Goal: Contribute content: Add original content to the website for others to see

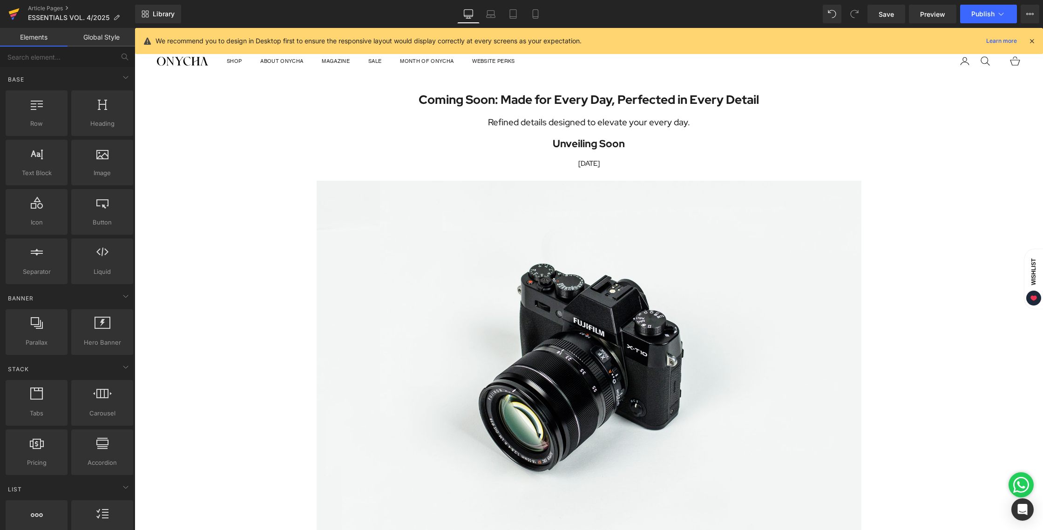
click at [18, 7] on icon at bounding box center [13, 13] width 11 height 23
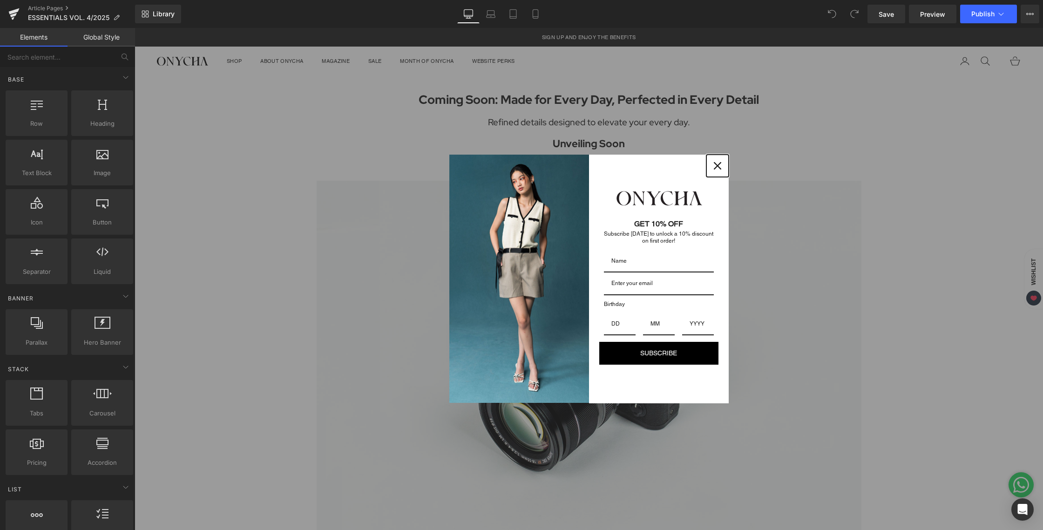
click at [716, 163] on icon "close icon" at bounding box center [717, 165] width 7 height 7
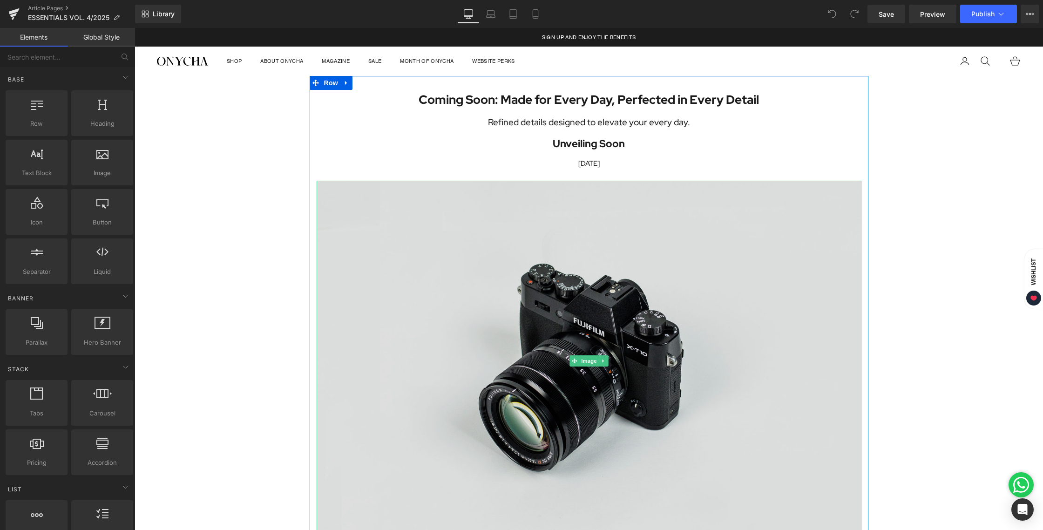
click at [609, 269] on img at bounding box center [589, 361] width 545 height 361
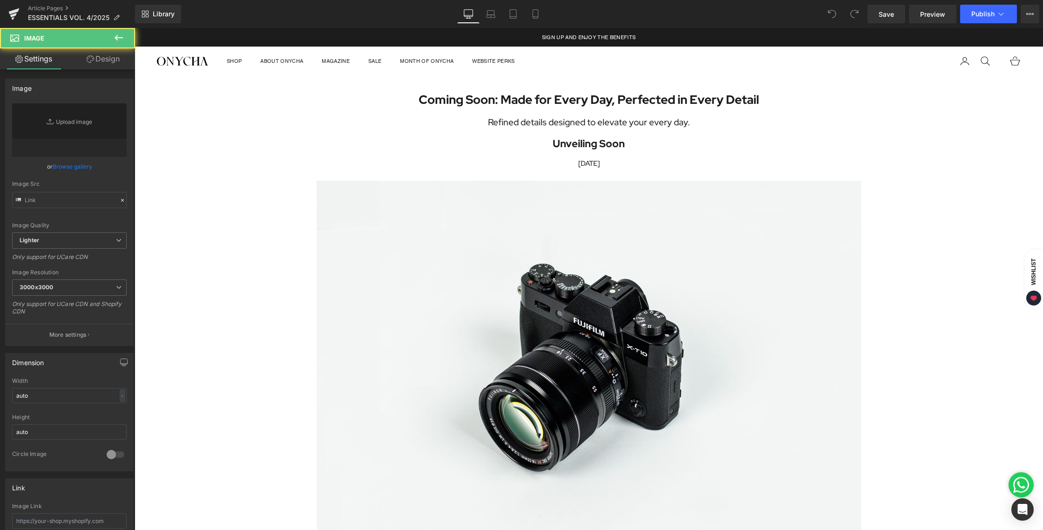
type input "//[DOMAIN_NAME][URL]"
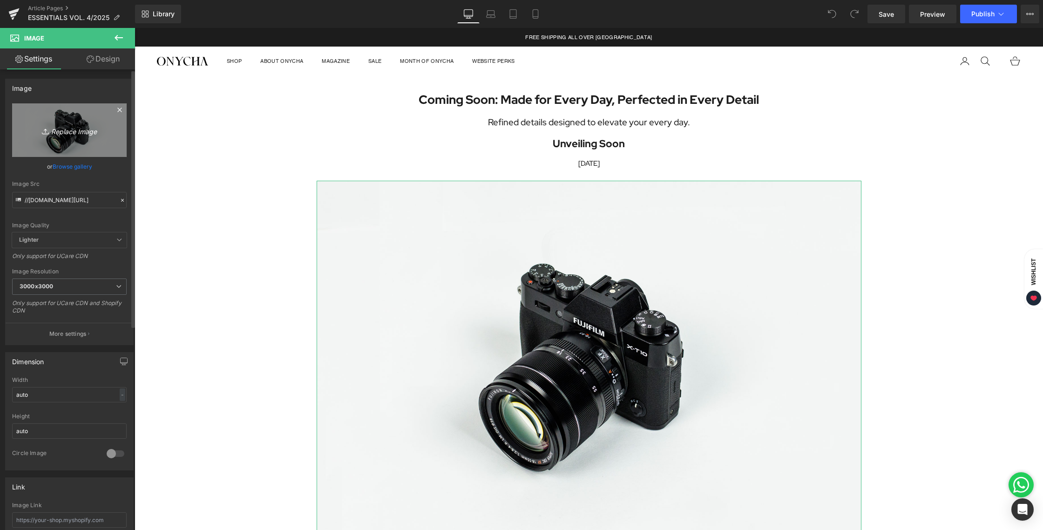
click at [72, 132] on icon "Replace Image" at bounding box center [69, 130] width 75 height 12
type input "C:\fakepath\BLOG 12 AUG 2025-01.jpg"
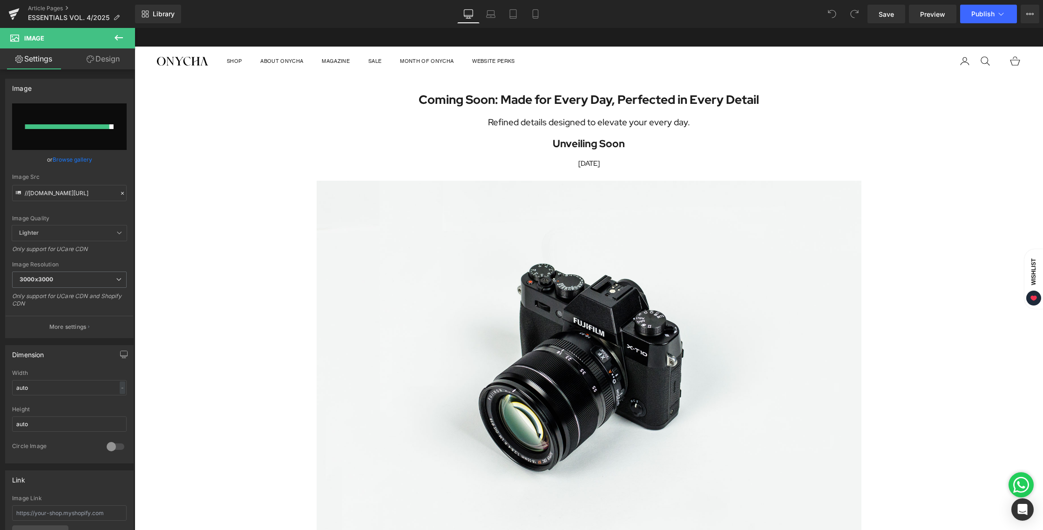
type input "https://ucarecdn.com/474972af-08ea-4214-93f4-5e6e47067180/-/format/auto/-/previ…"
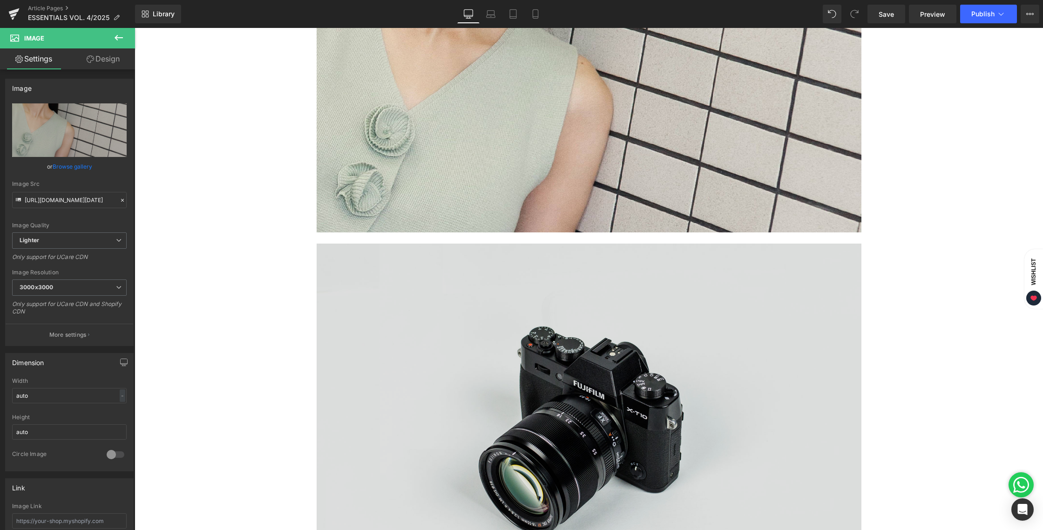
scroll to position [221, 0]
click at [613, 366] on img at bounding box center [589, 424] width 545 height 361
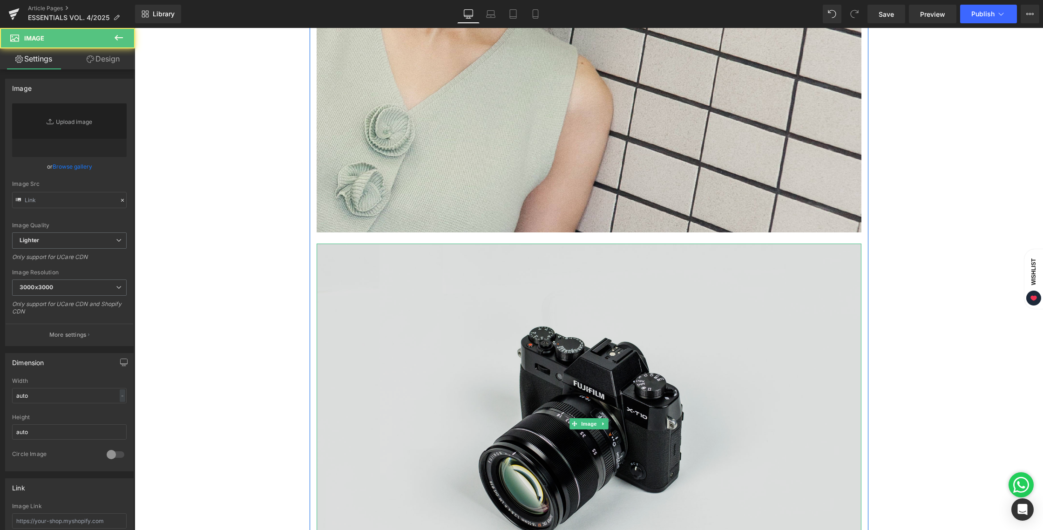
type input "//[DOMAIN_NAME][URL]"
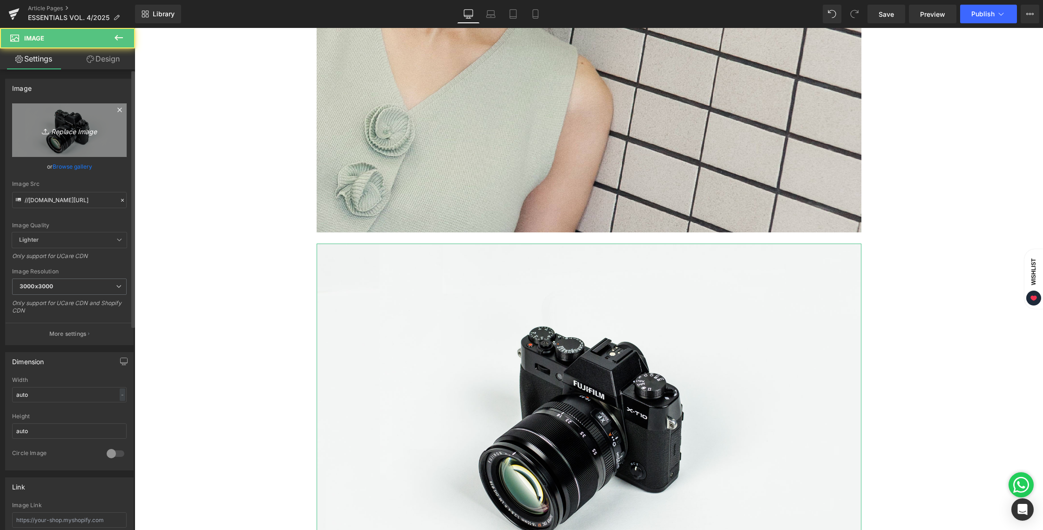
click at [75, 136] on icon "Replace Image" at bounding box center [69, 130] width 75 height 12
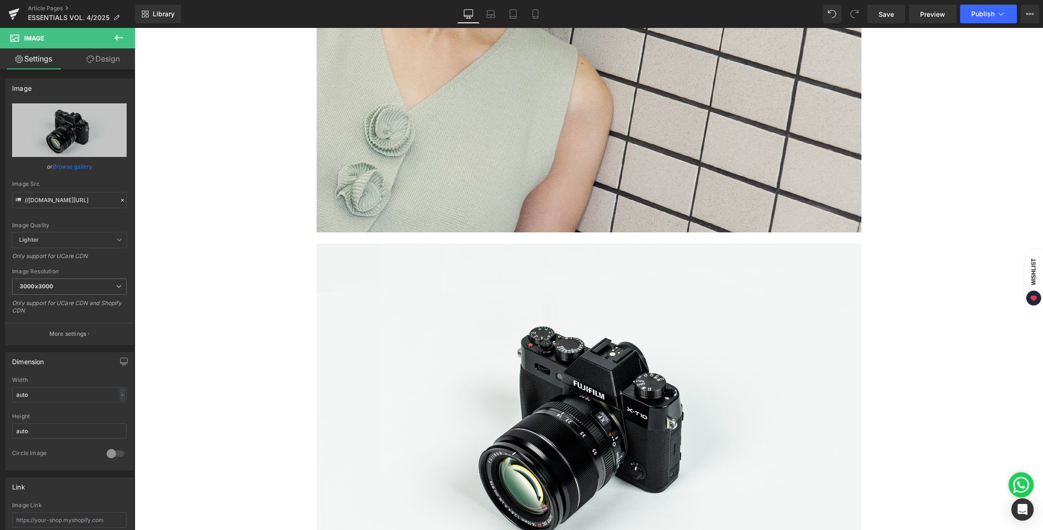
type input "C:\fakepath\BLOG 12 AUG 2025-02.jpg"
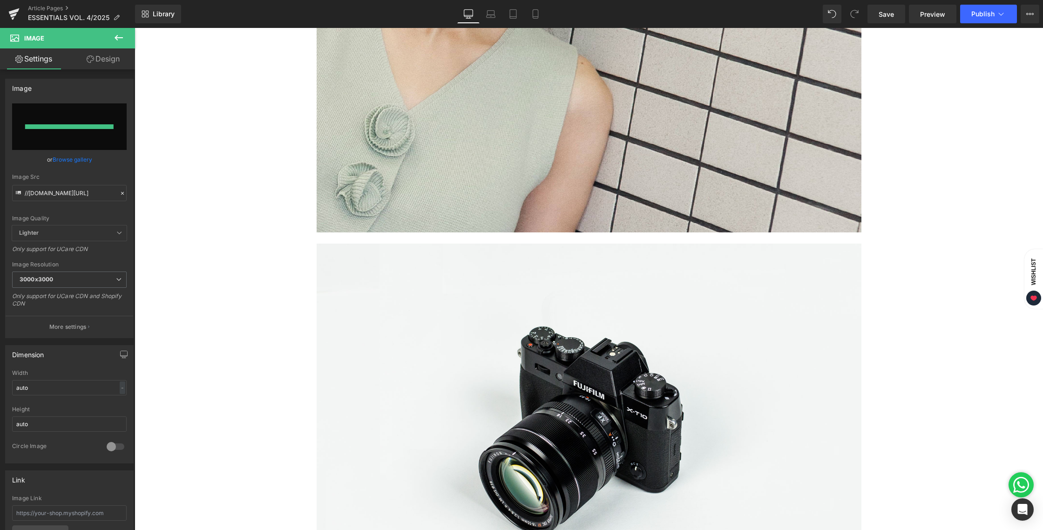
type input "https://ucarecdn.com/f2824c52-6fcc-4ac9-a9b2-555f0af53642/-/format/auto/-/previ…"
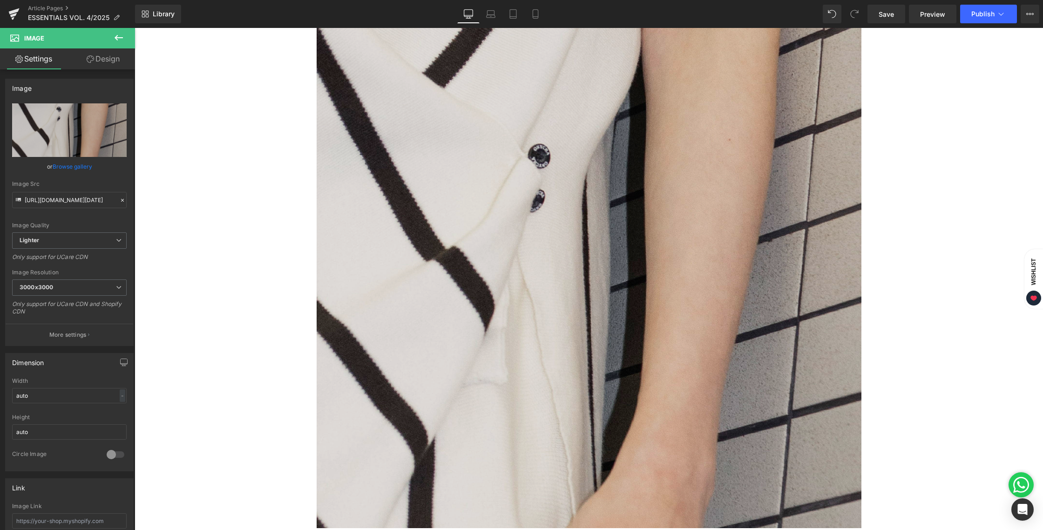
click at [690, 220] on img at bounding box center [589, 255] width 545 height 545
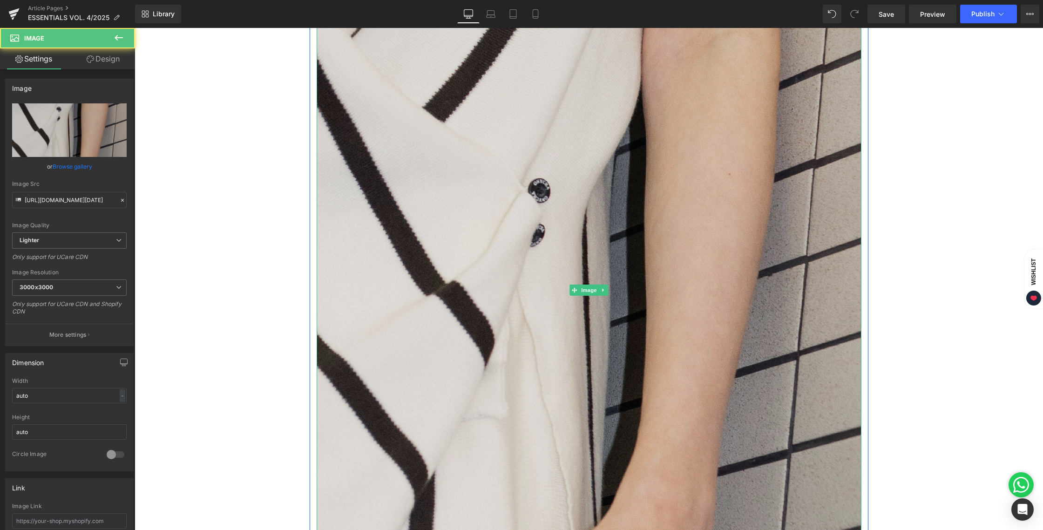
scroll to position [424, 0]
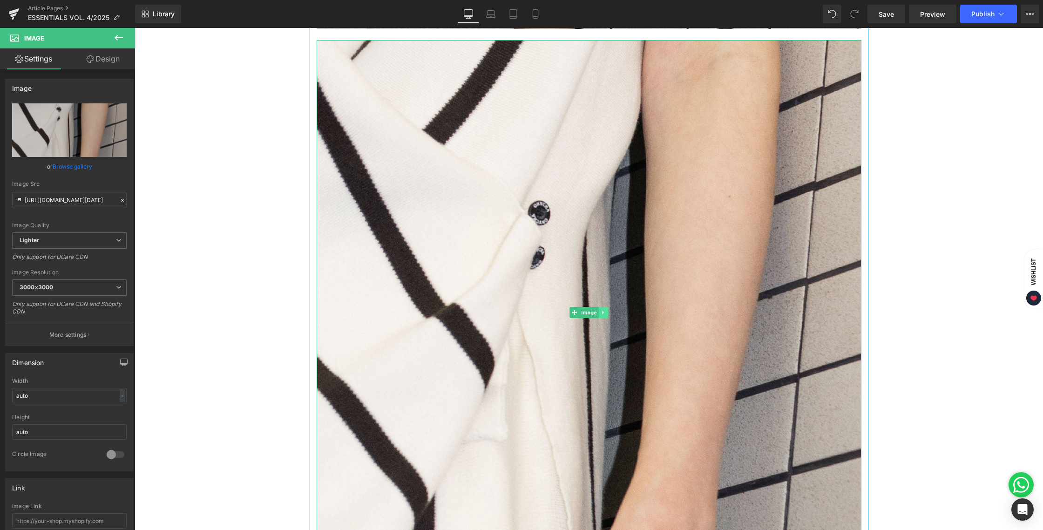
click at [599, 308] on link at bounding box center [604, 312] width 10 height 11
click at [598, 311] on icon at bounding box center [598, 312] width 5 height 5
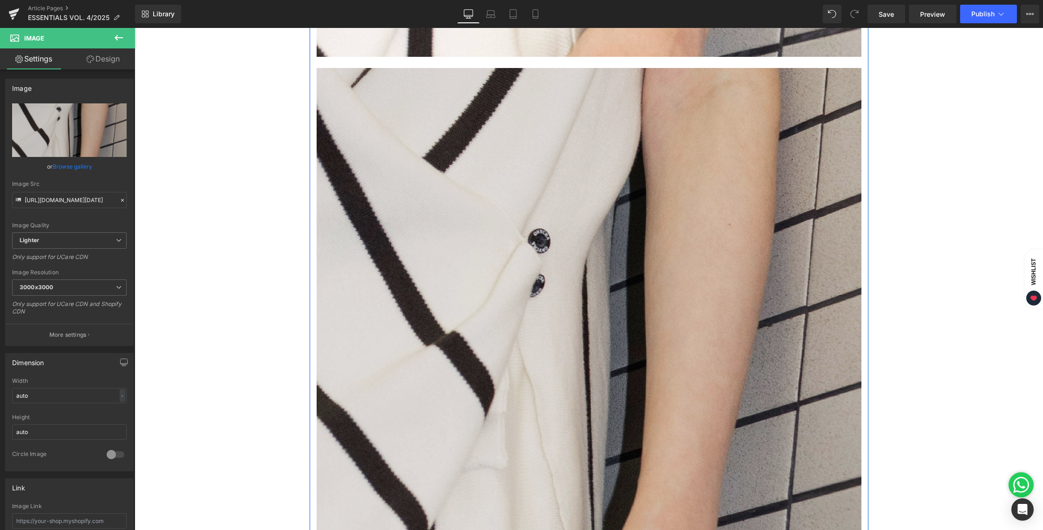
click at [611, 256] on img at bounding box center [589, 340] width 545 height 545
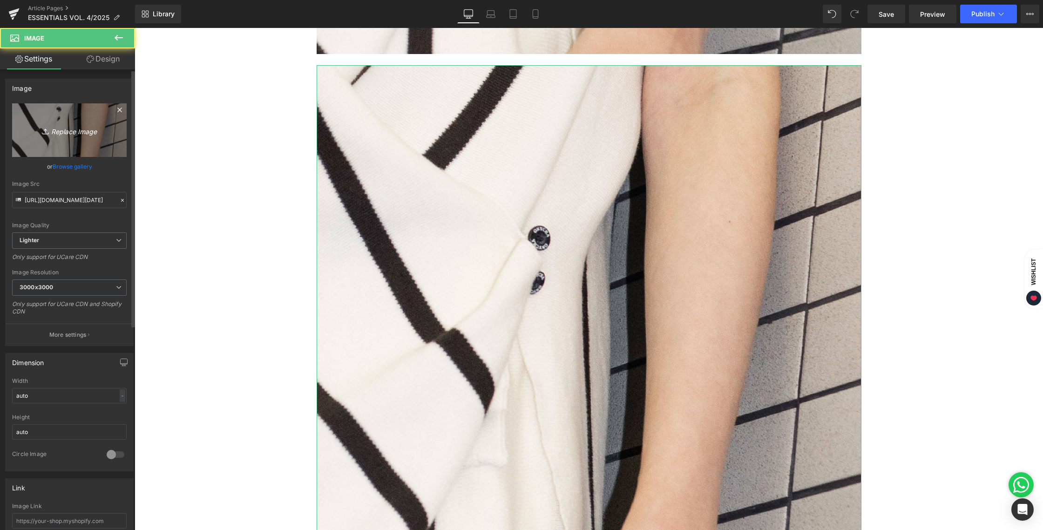
click at [63, 125] on icon "Replace Image" at bounding box center [69, 130] width 75 height 12
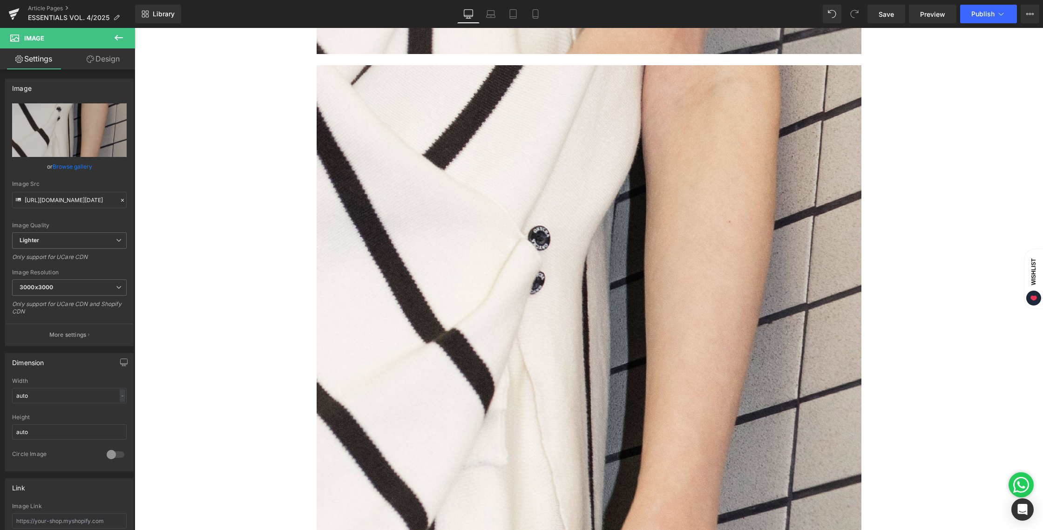
type input "C:\fakepath\BLOG 12 AUG 2025-03.jpg"
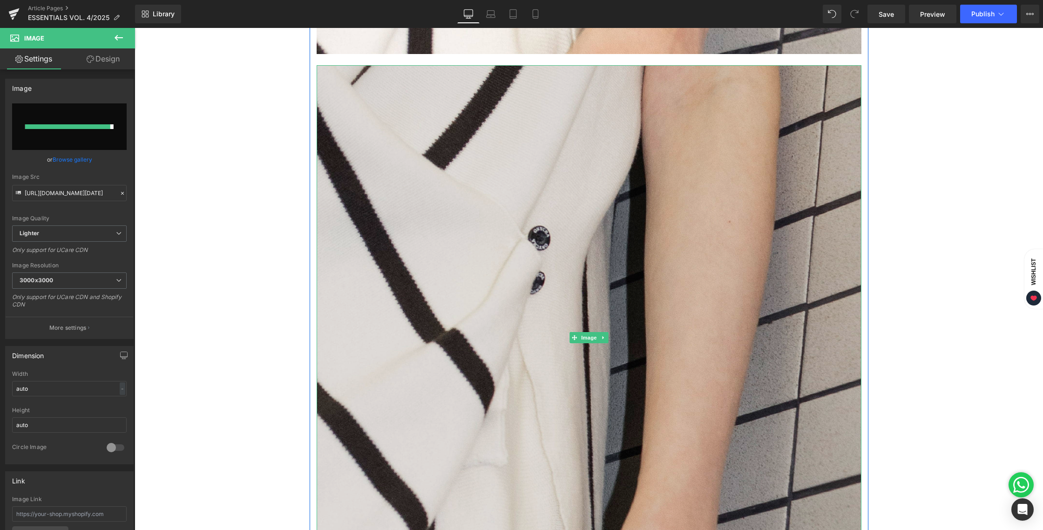
type input "https://ucarecdn.com/972ddfa8-8d8a-4057-820a-aae51ebd1cdd/-/format/auto/-/previ…"
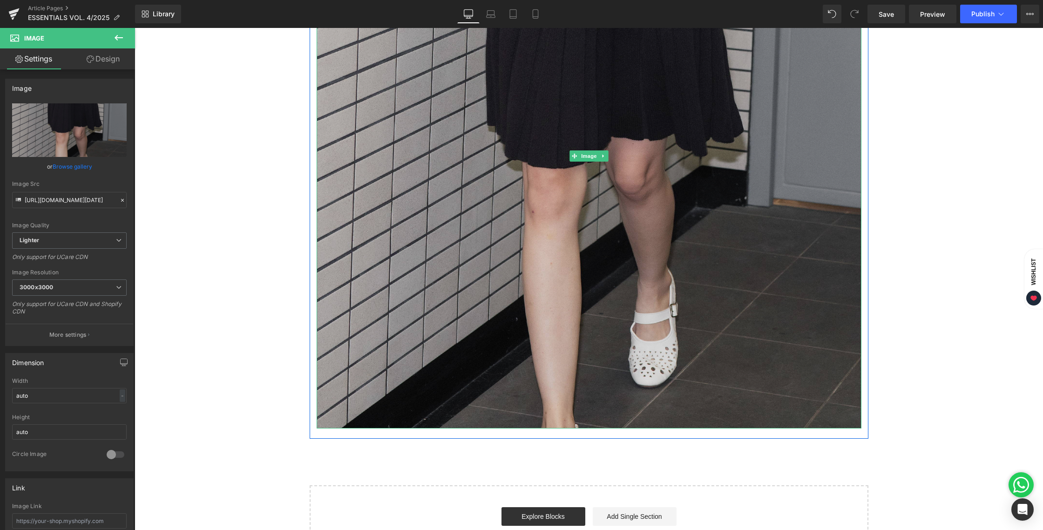
scroll to position [1155, 0]
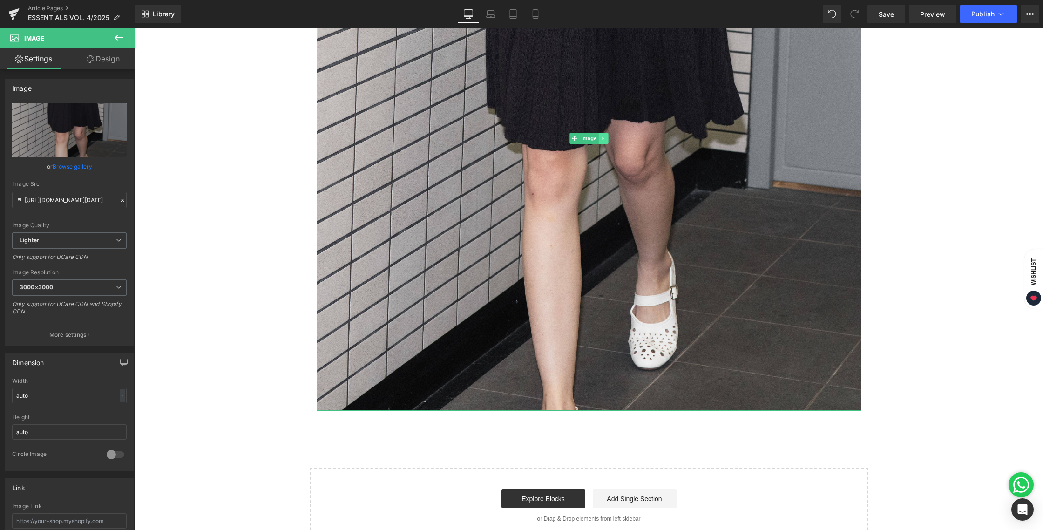
click at [599, 136] on link at bounding box center [604, 138] width 10 height 11
click at [596, 139] on icon at bounding box center [598, 138] width 5 height 5
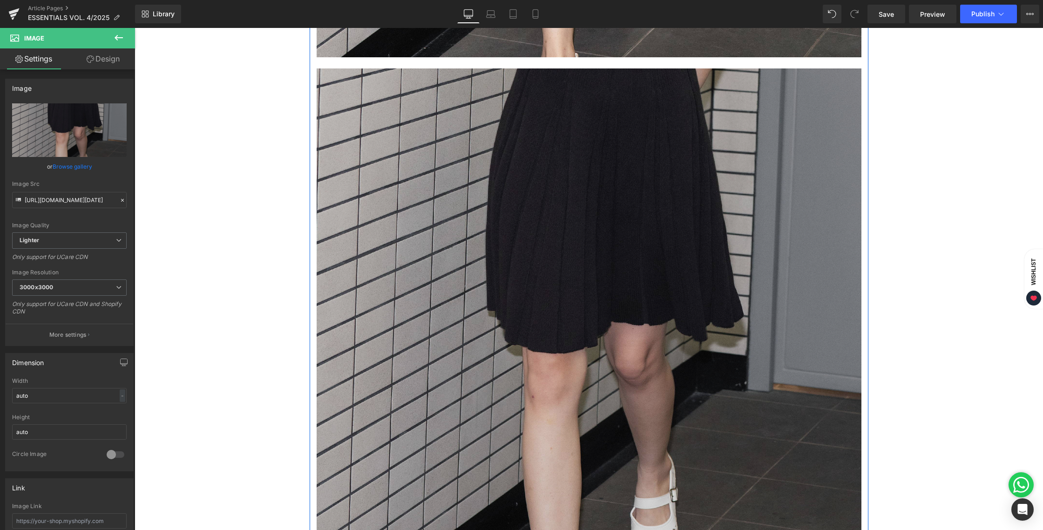
scroll to position [1512, 0]
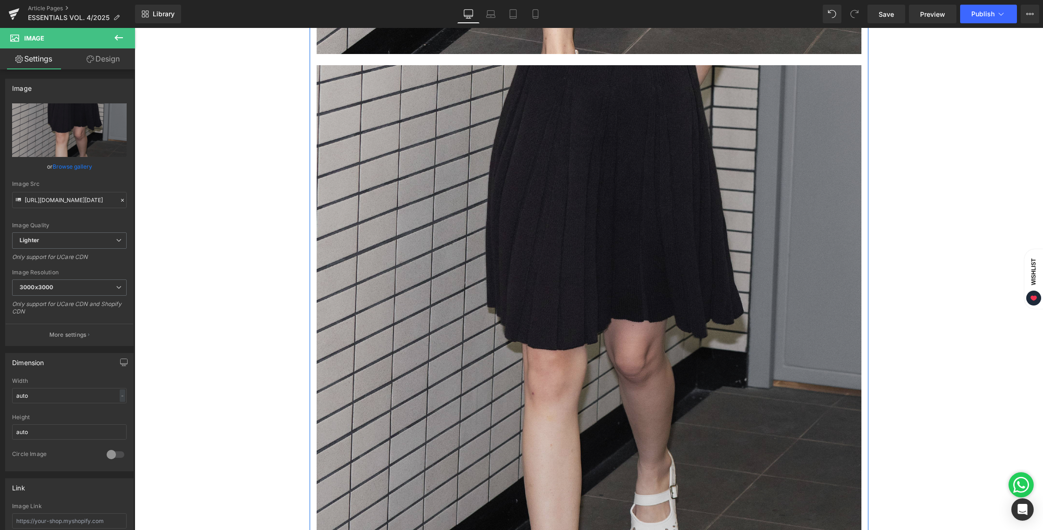
click at [528, 258] on img at bounding box center [589, 337] width 545 height 545
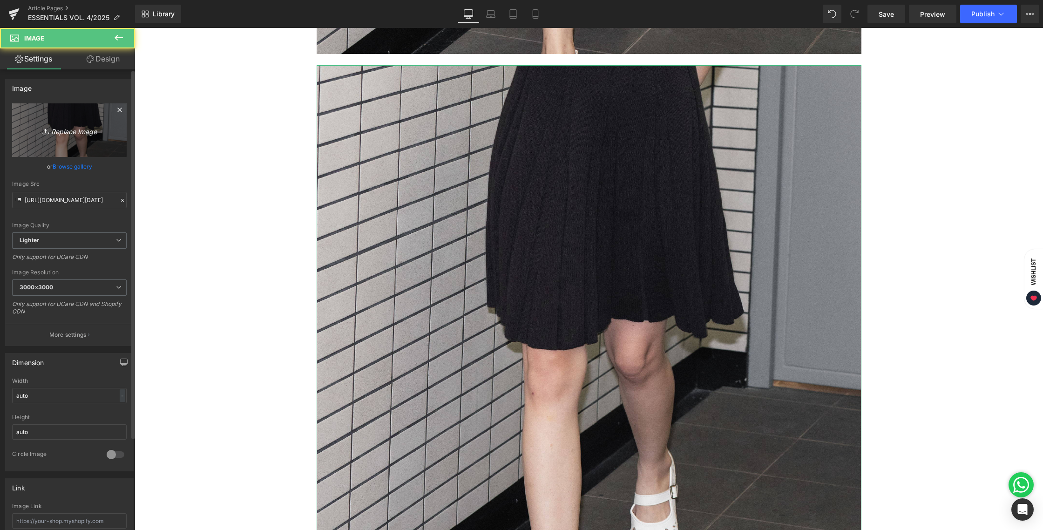
click at [75, 120] on link "Replace Image" at bounding box center [69, 130] width 115 height 54
type input "C:\fakepath\BLOG 12 AUG 2025-04.jpg"
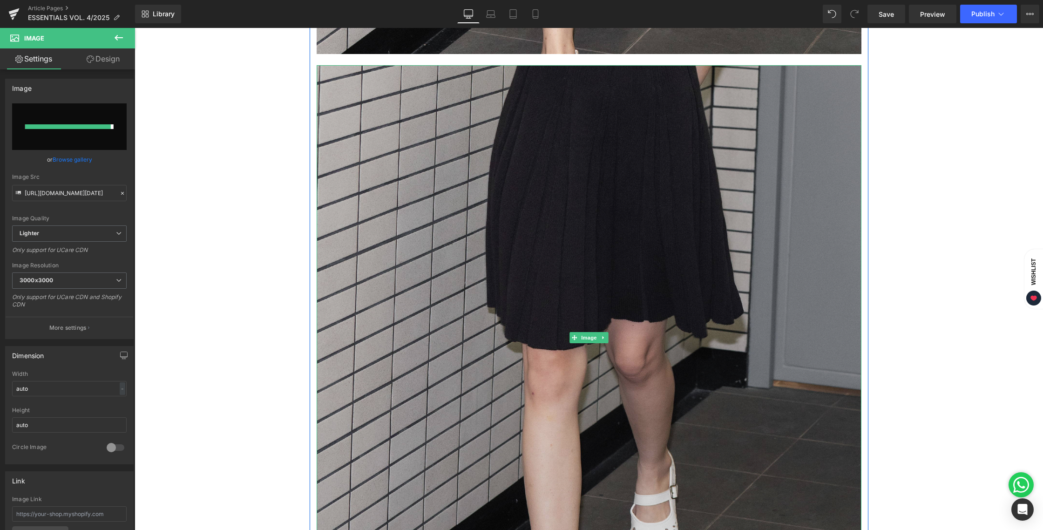
type input "https://ucarecdn.com/0f4cff3e-f3ac-41ba-918d-c1a1facf176b/-/format/auto/-/previ…"
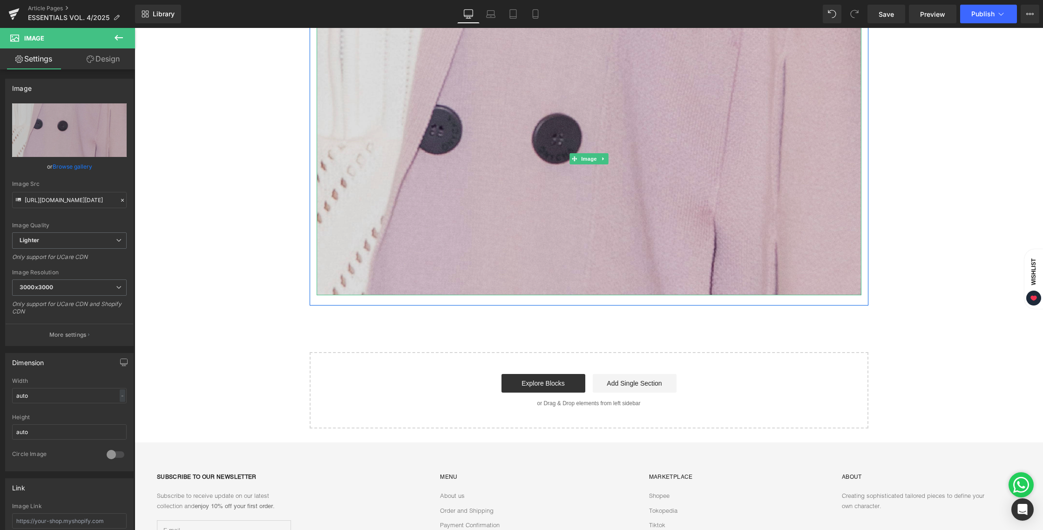
scroll to position [1547, 0]
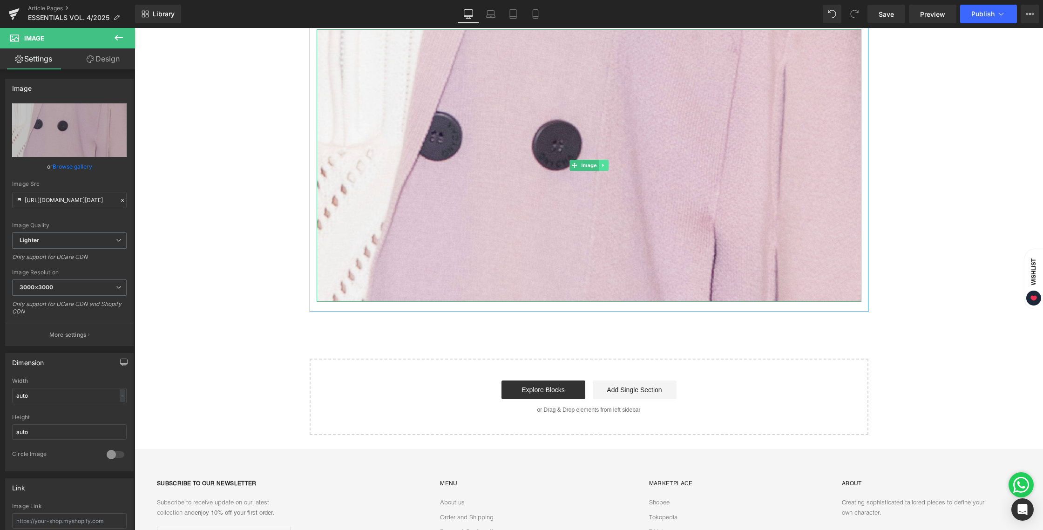
click at [601, 163] on icon at bounding box center [603, 166] width 5 height 6
click at [596, 164] on icon at bounding box center [598, 165] width 5 height 5
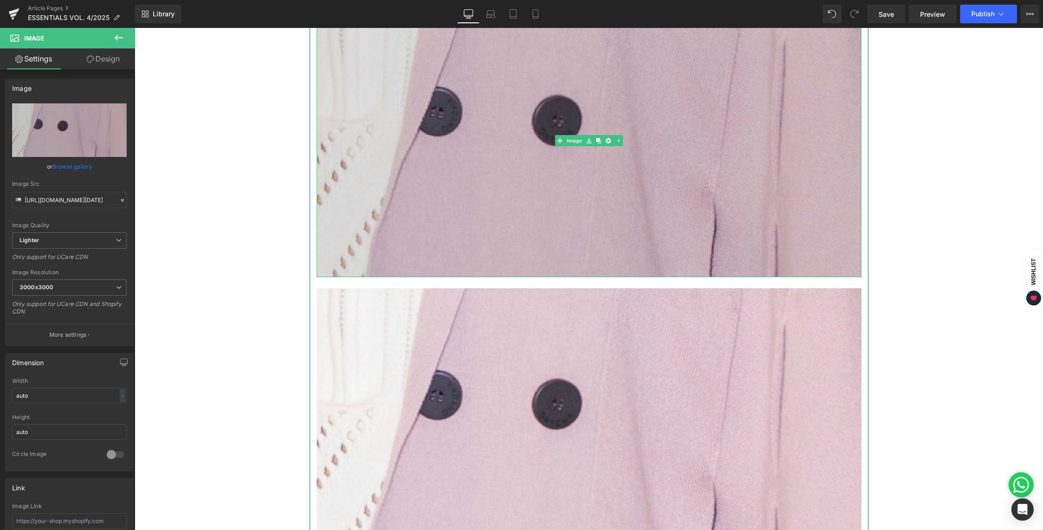
scroll to position [1625, 0]
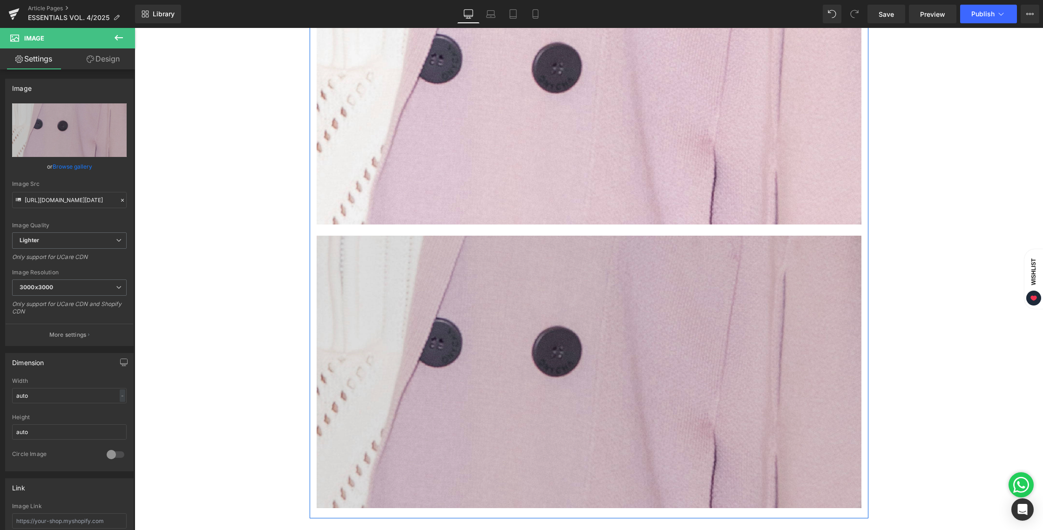
click at [569, 314] on img at bounding box center [589, 372] width 545 height 273
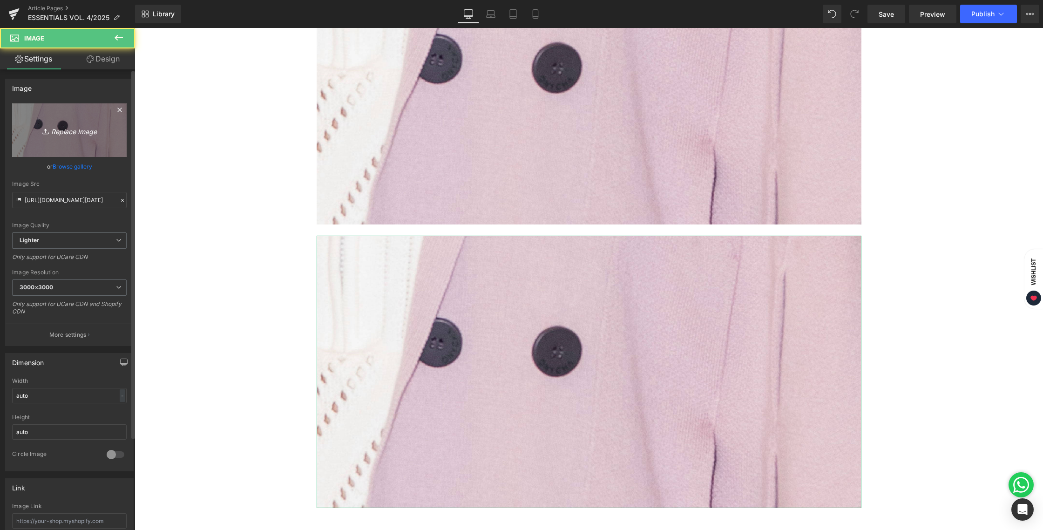
click at [52, 116] on link "Replace Image" at bounding box center [69, 130] width 115 height 54
type input "C:\fakepath\BLOG 12 AUG 2025-05.jpg"
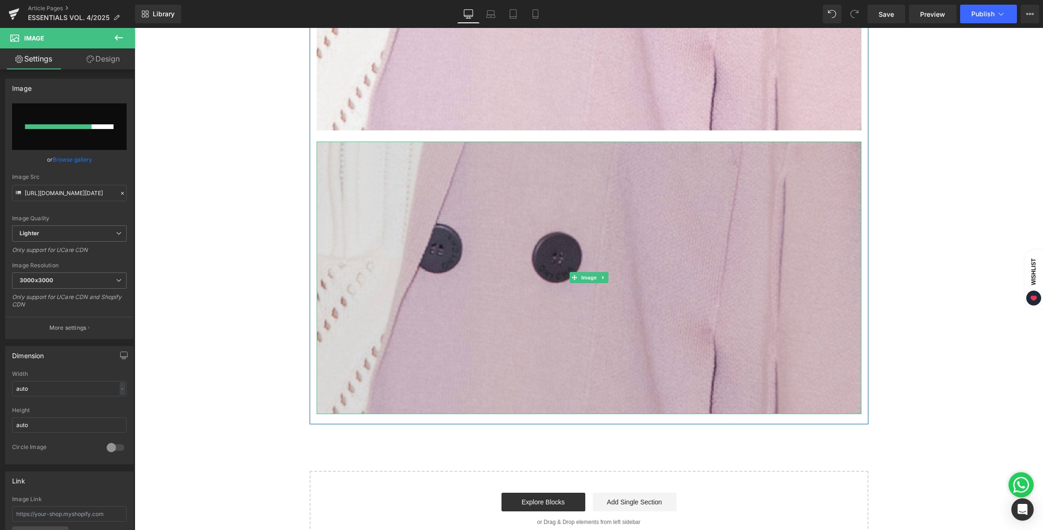
scroll to position [1721, 0]
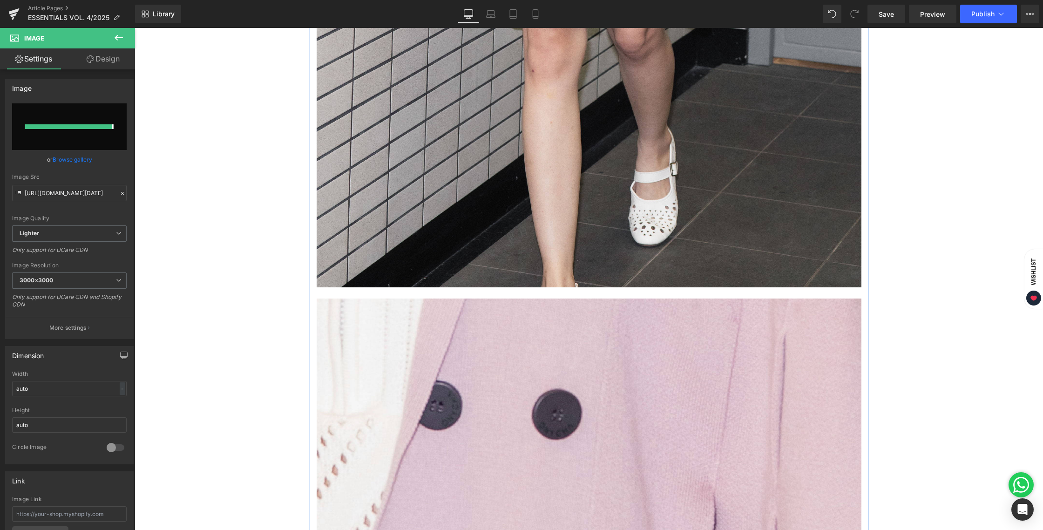
type input "https://ucarecdn.com/a9edf482-4bc0-4f69-94fd-281161ca766d/-/format/auto/-/previ…"
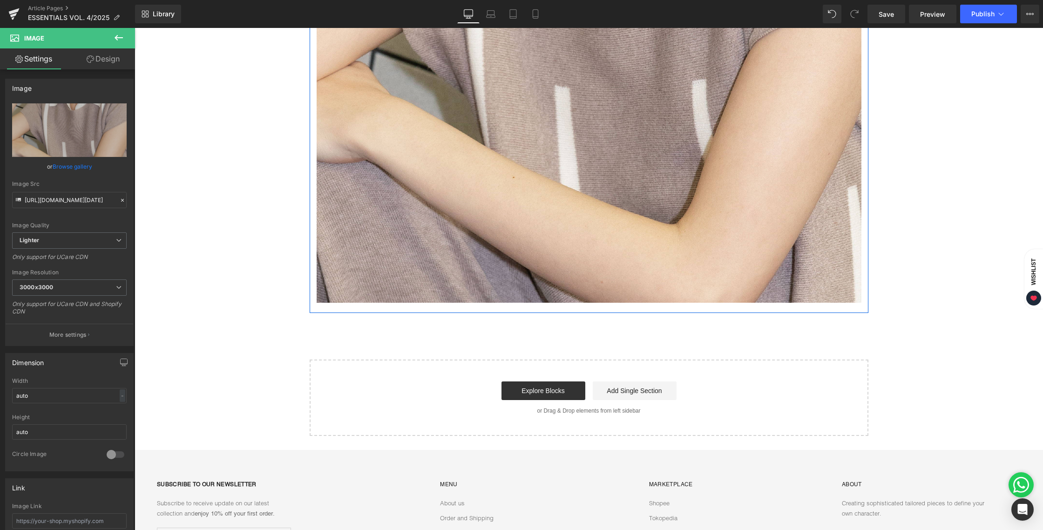
scroll to position [2103, 0]
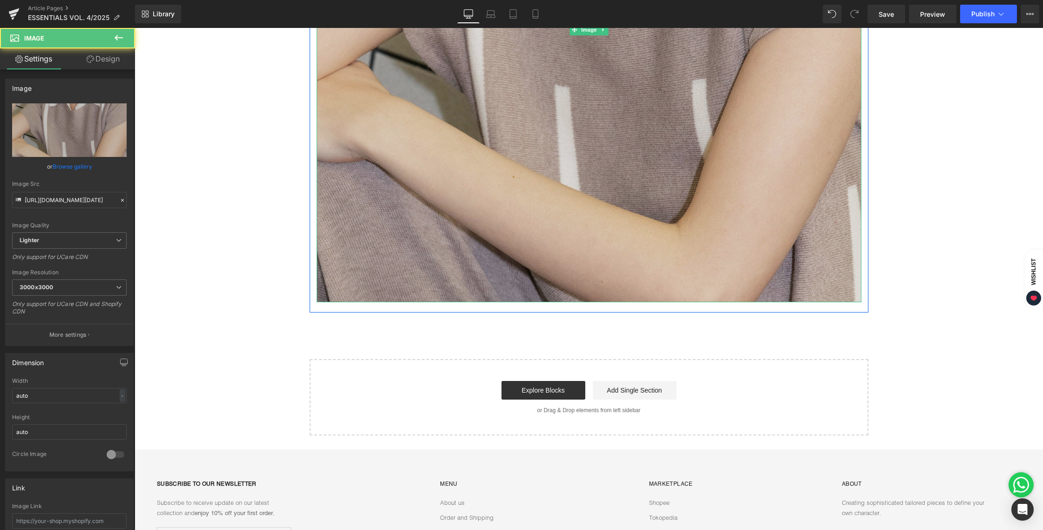
click at [603, 35] on img at bounding box center [589, 29] width 545 height 545
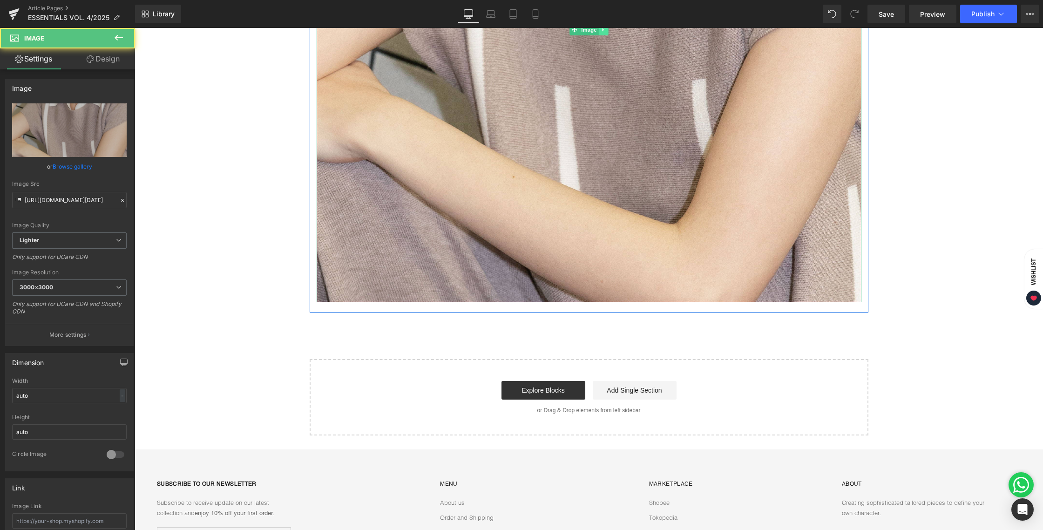
click at [603, 33] on link at bounding box center [604, 29] width 10 height 11
click at [596, 31] on icon at bounding box center [598, 30] width 5 height 6
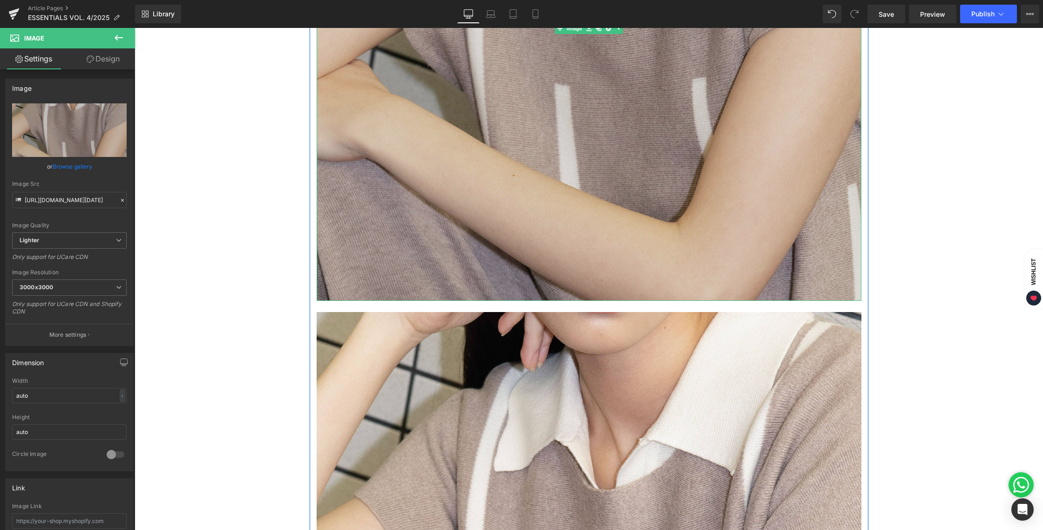
scroll to position [2298, 0]
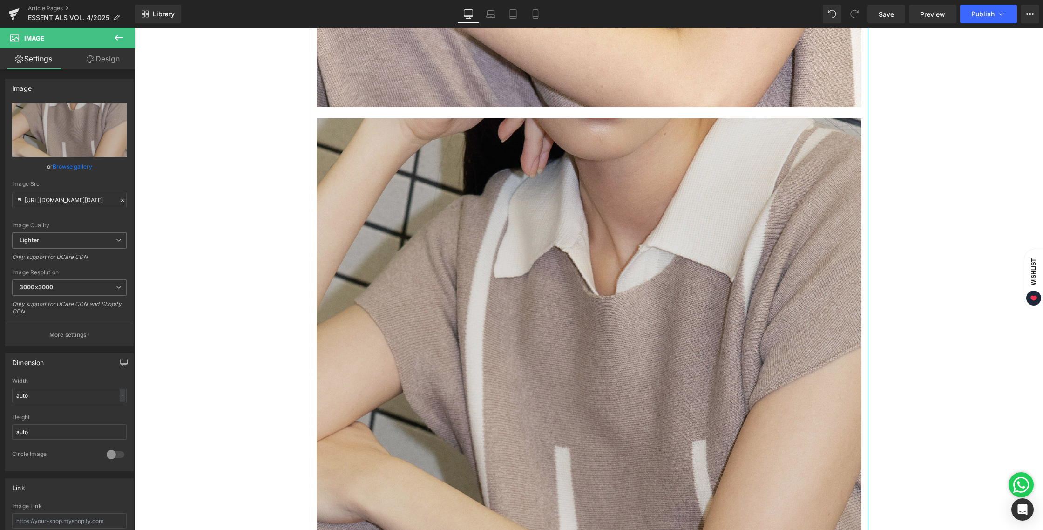
click at [566, 301] on img at bounding box center [589, 390] width 545 height 545
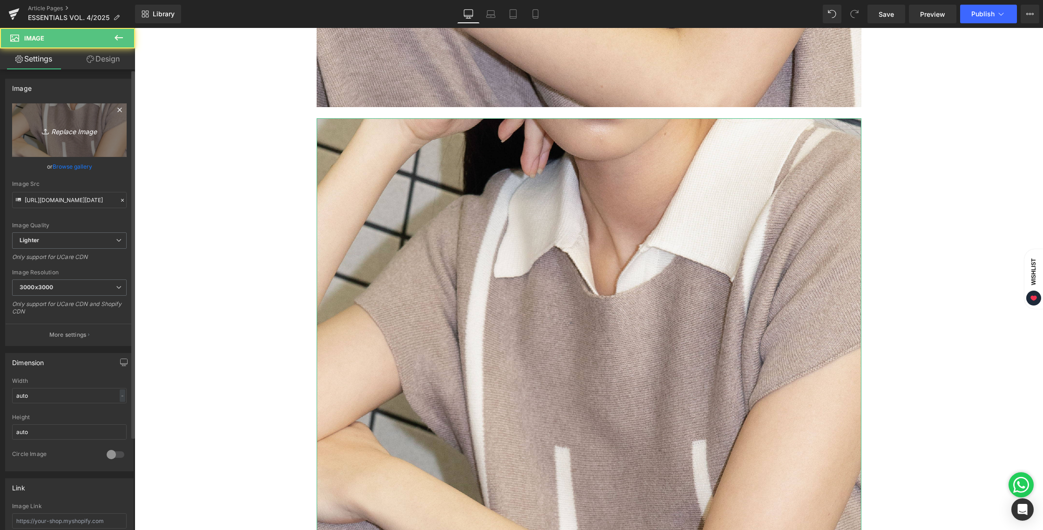
click at [82, 124] on icon "Replace Image" at bounding box center [69, 130] width 75 height 12
type input "C:\fakepath\BLOG 12 AUG 2025-06.jpg"
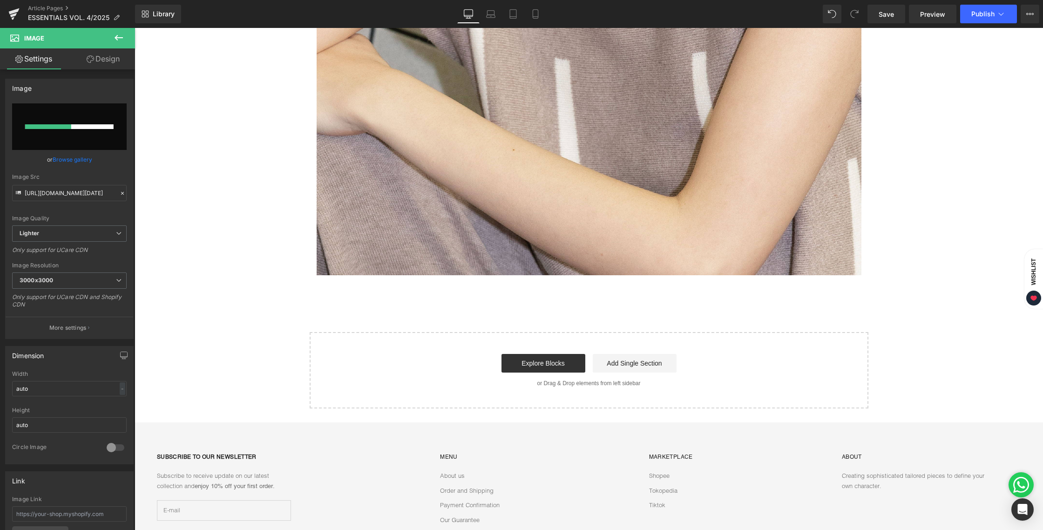
scroll to position [2558, 0]
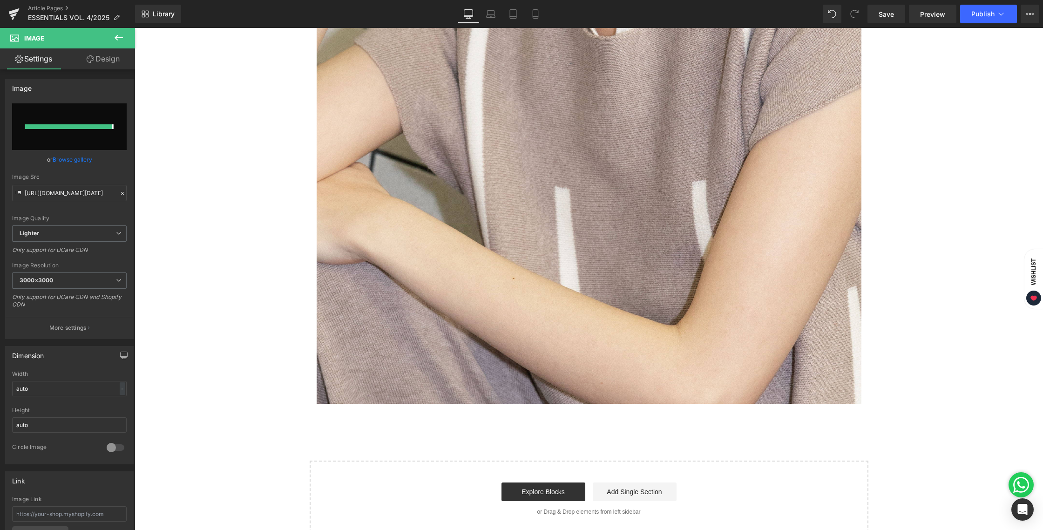
type input "https://ucarecdn.com/0eafbb1f-954a-47fc-9690-e6994a028ff1/-/format/auto/-/previ…"
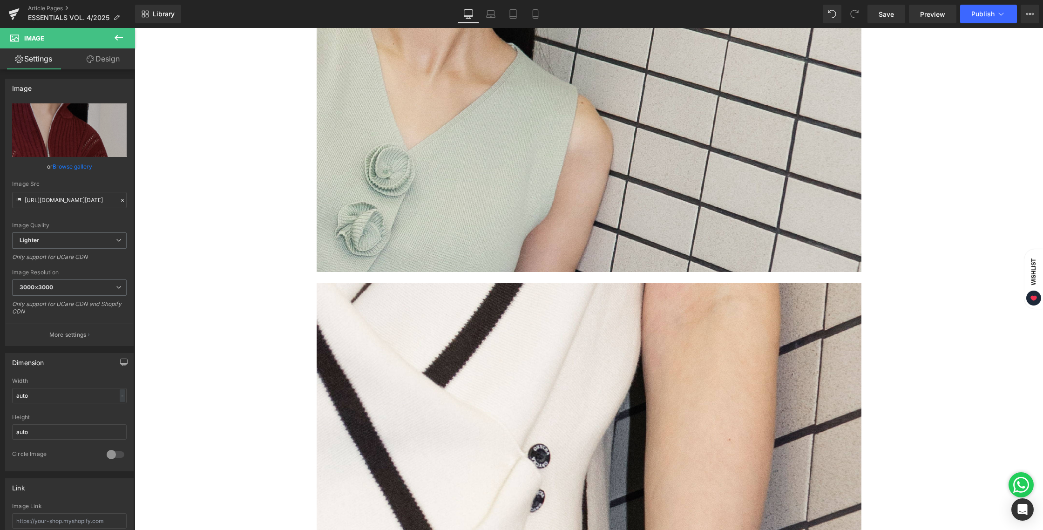
scroll to position [0, 0]
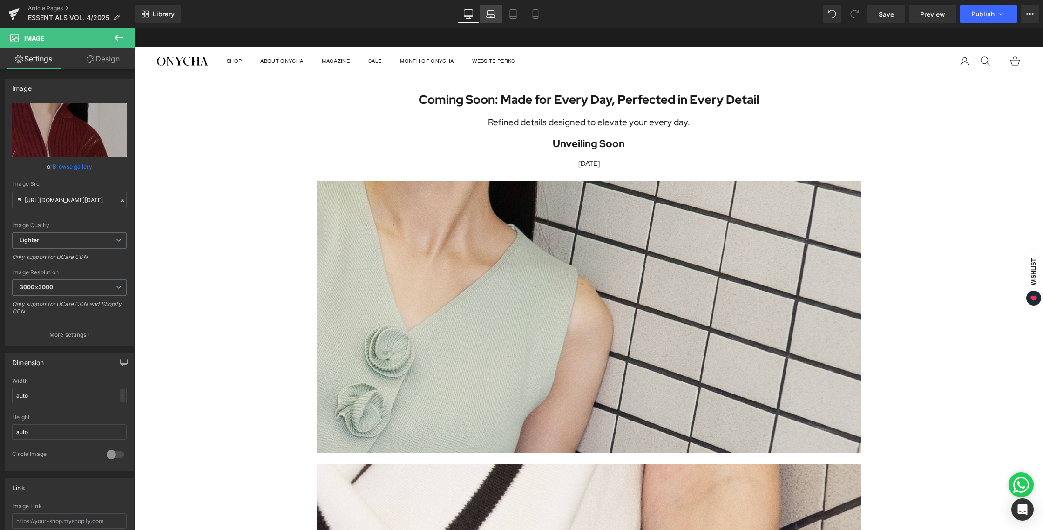
click at [494, 20] on link "Laptop" at bounding box center [491, 14] width 22 height 19
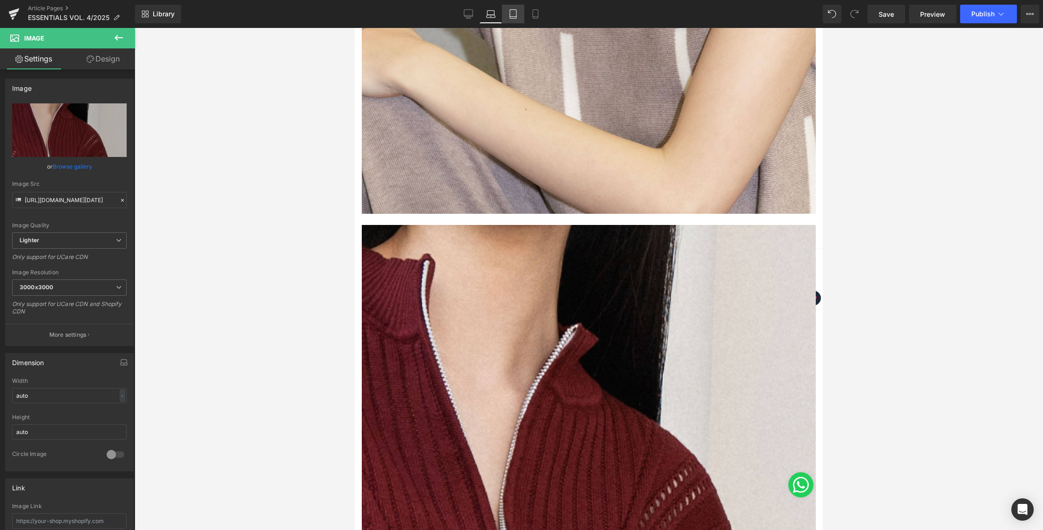
click at [513, 14] on icon at bounding box center [513, 13] width 9 height 9
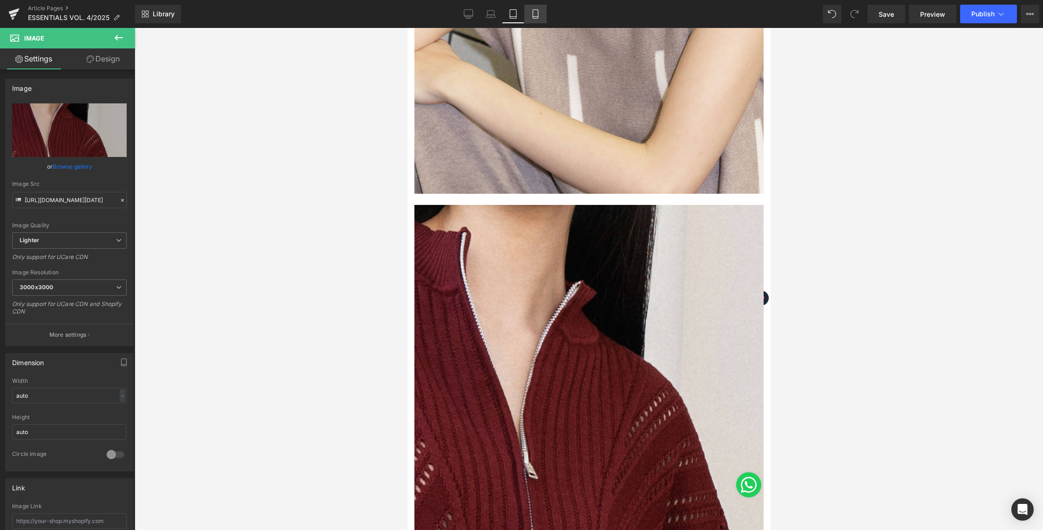
drag, startPoint x: 534, startPoint y: 16, endPoint x: 67, endPoint y: 53, distance: 468.2
click at [534, 16] on icon at bounding box center [535, 13] width 9 height 9
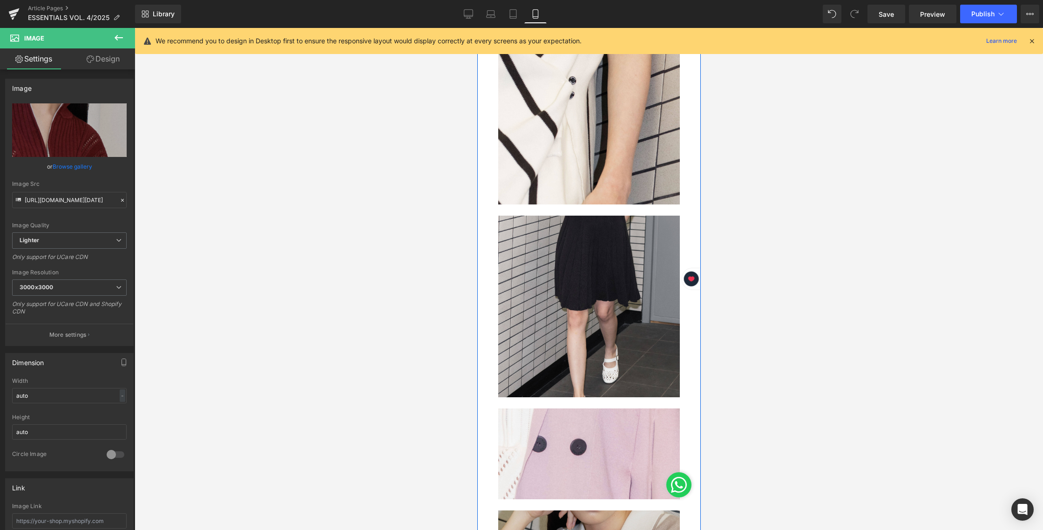
scroll to position [0, 0]
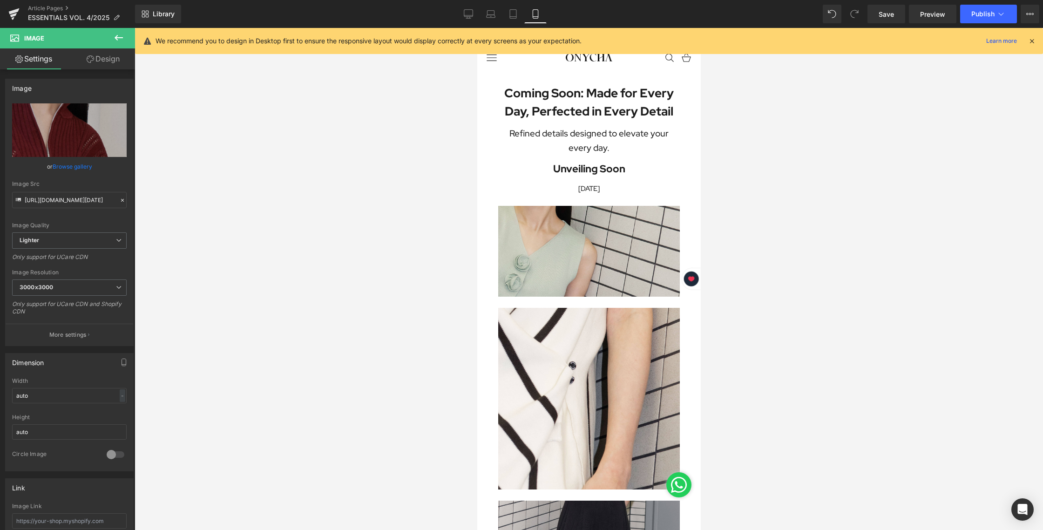
click at [813, 250] on div at bounding box center [589, 279] width 909 height 502
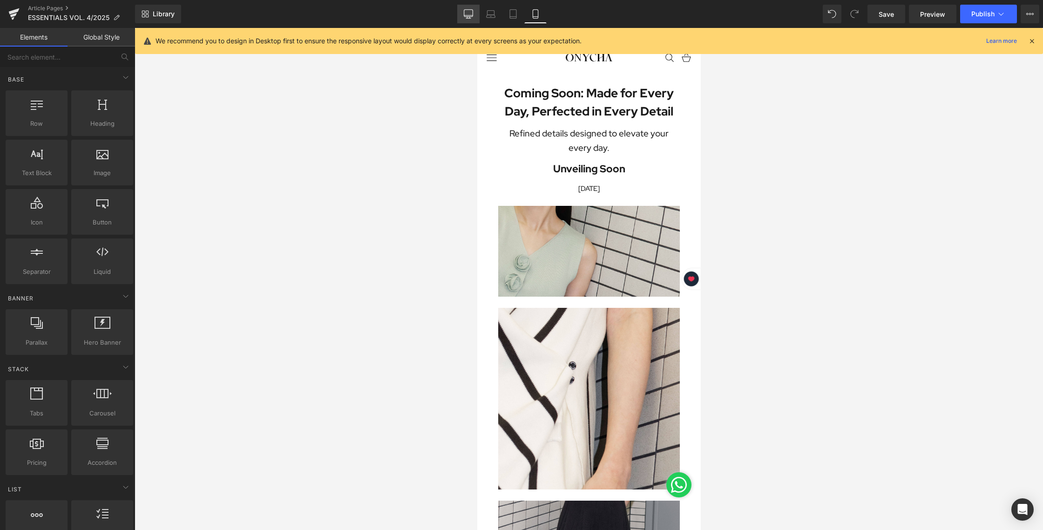
click at [464, 15] on link "Desktop" at bounding box center [468, 14] width 22 height 19
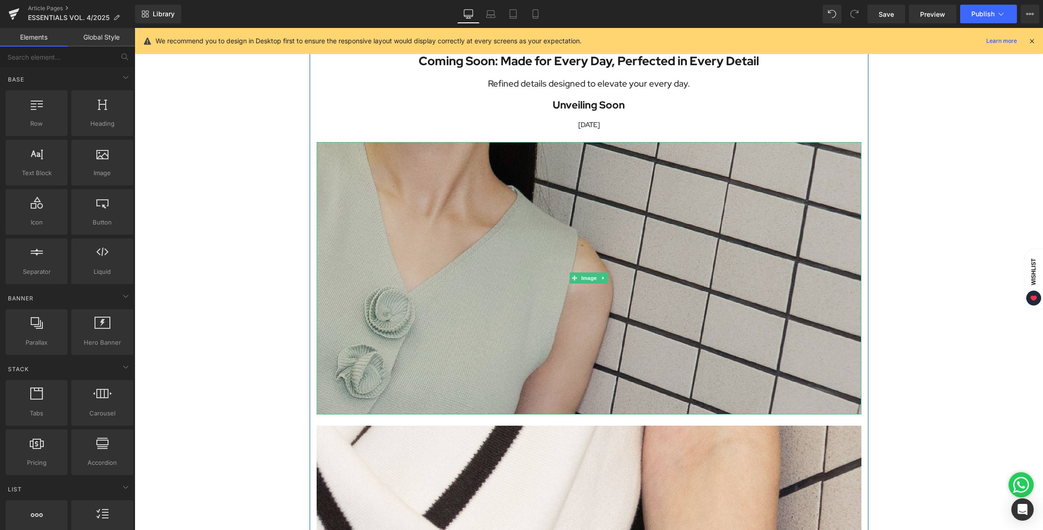
scroll to position [38, 0]
click at [537, 195] on img at bounding box center [589, 279] width 545 height 273
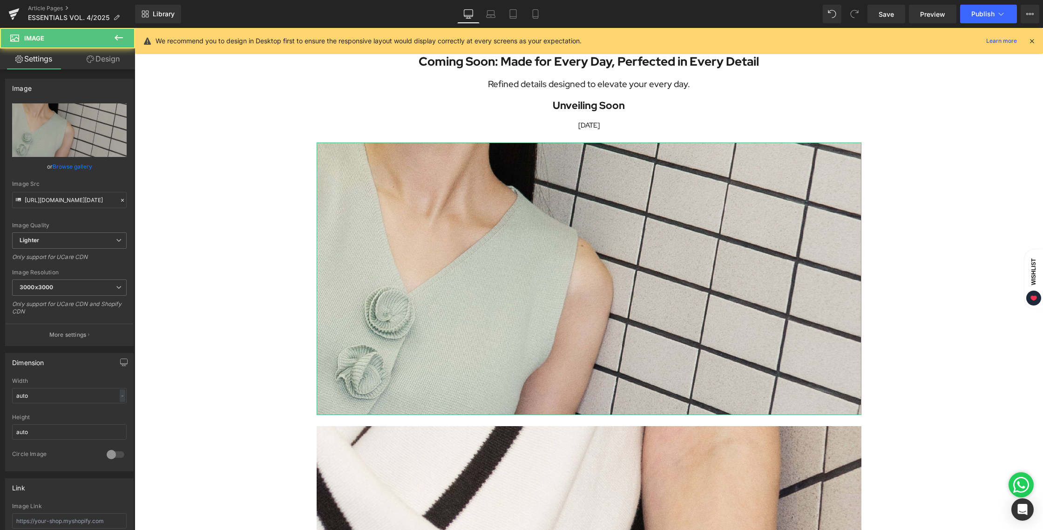
click at [102, 63] on link "Design" at bounding box center [103, 58] width 68 height 21
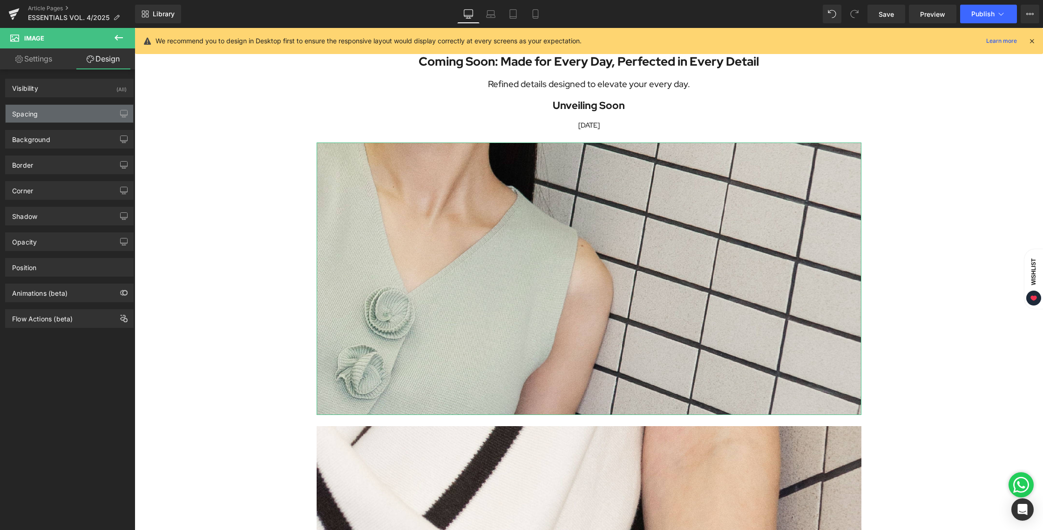
click at [43, 120] on div "Spacing" at bounding box center [70, 114] width 128 height 18
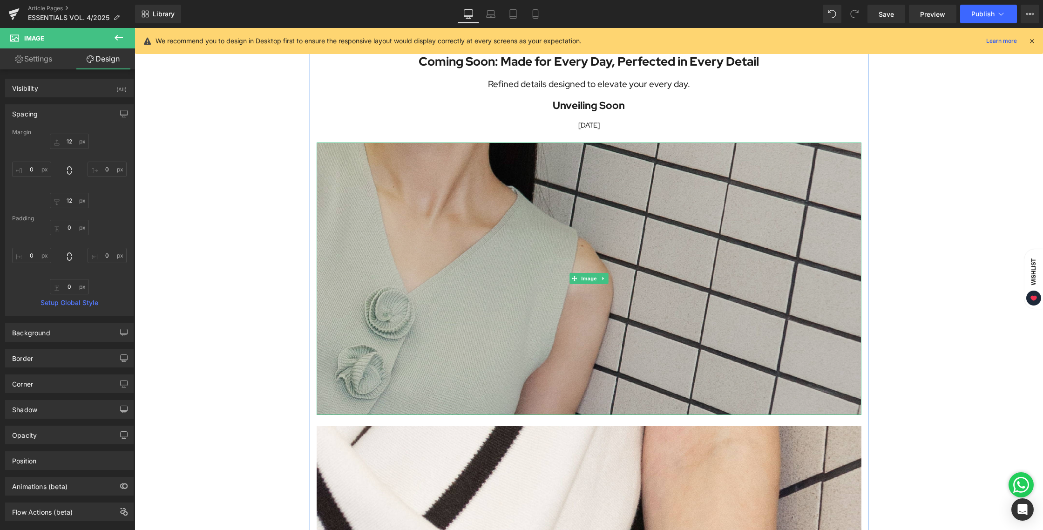
scroll to position [222, 0]
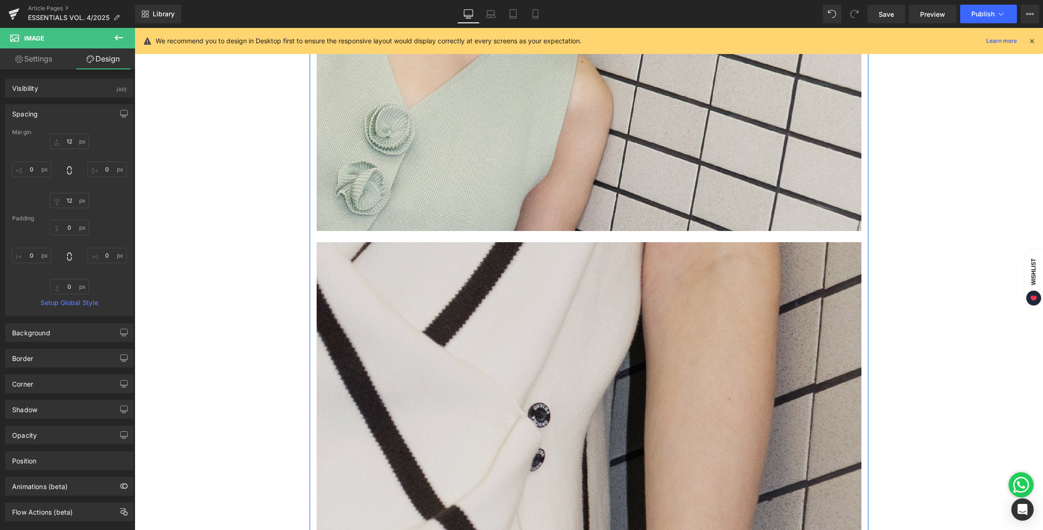
click at [593, 361] on img at bounding box center [589, 514] width 545 height 545
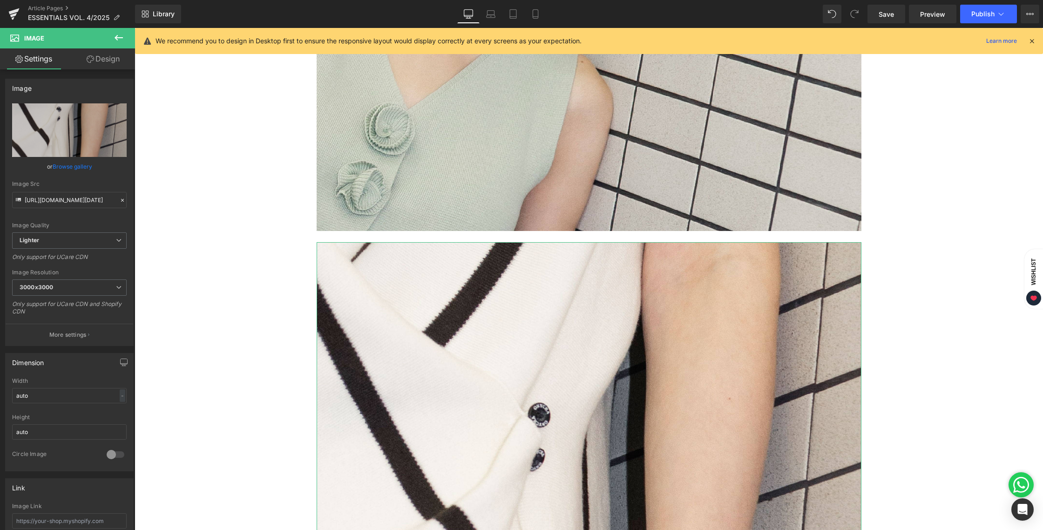
click at [108, 58] on link "Design" at bounding box center [103, 58] width 68 height 21
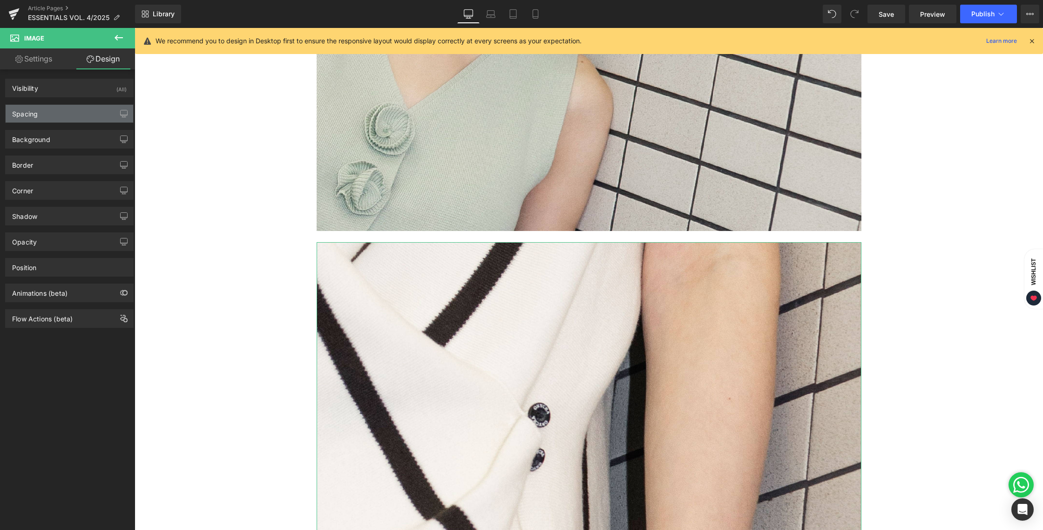
click at [41, 117] on div "Spacing" at bounding box center [70, 114] width 128 height 18
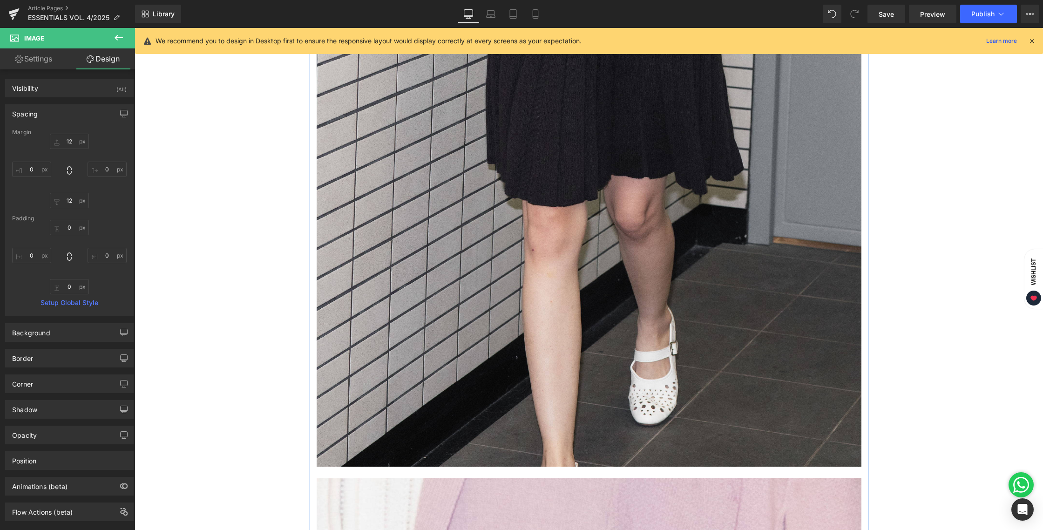
scroll to position [1255, 0]
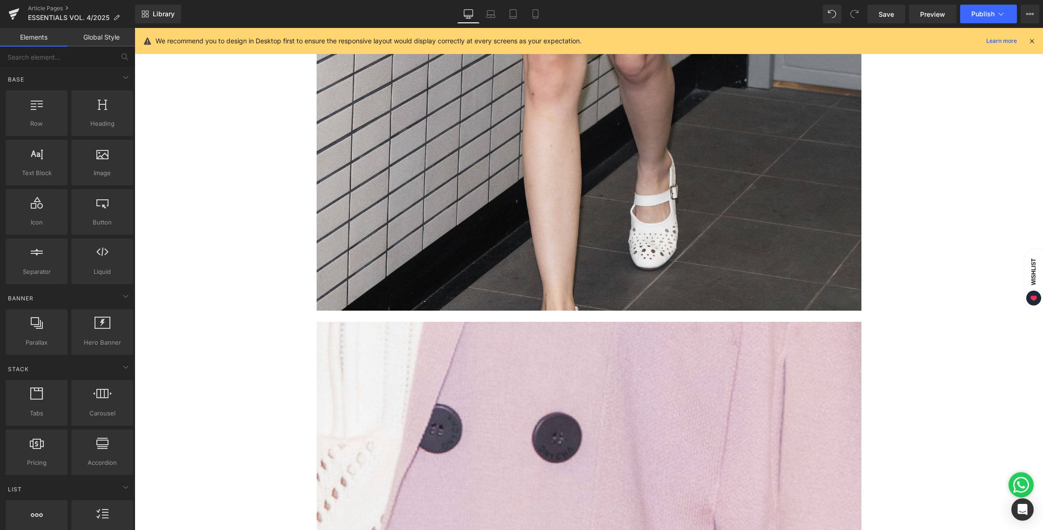
click at [934, 270] on div "Coming Soon: Made for Every Day, Perfected in Every Detail Heading Refined deta…" at bounding box center [589, 330] width 909 height 3019
click at [889, 14] on span "Save" at bounding box center [886, 14] width 15 height 10
click at [539, 17] on icon at bounding box center [535, 13] width 9 height 9
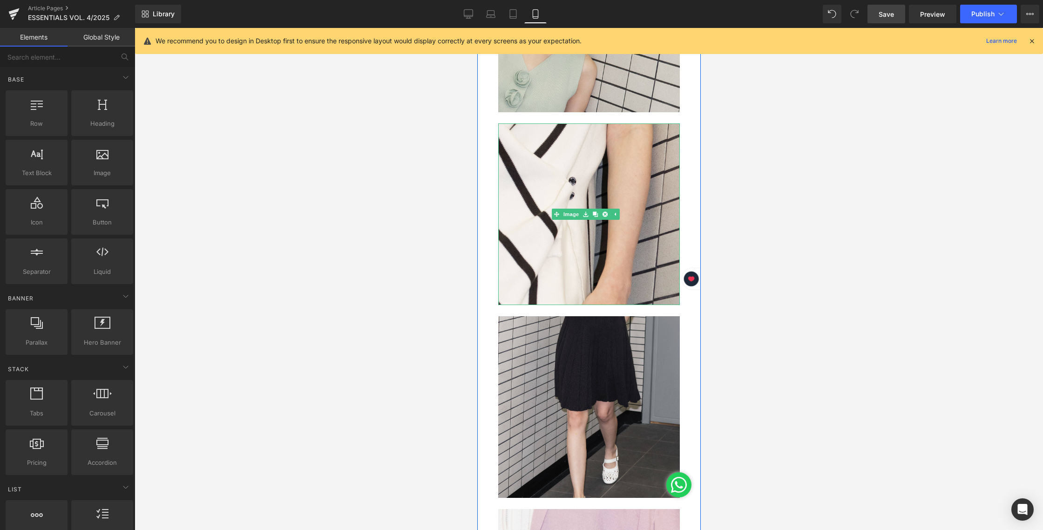
scroll to position [77, 0]
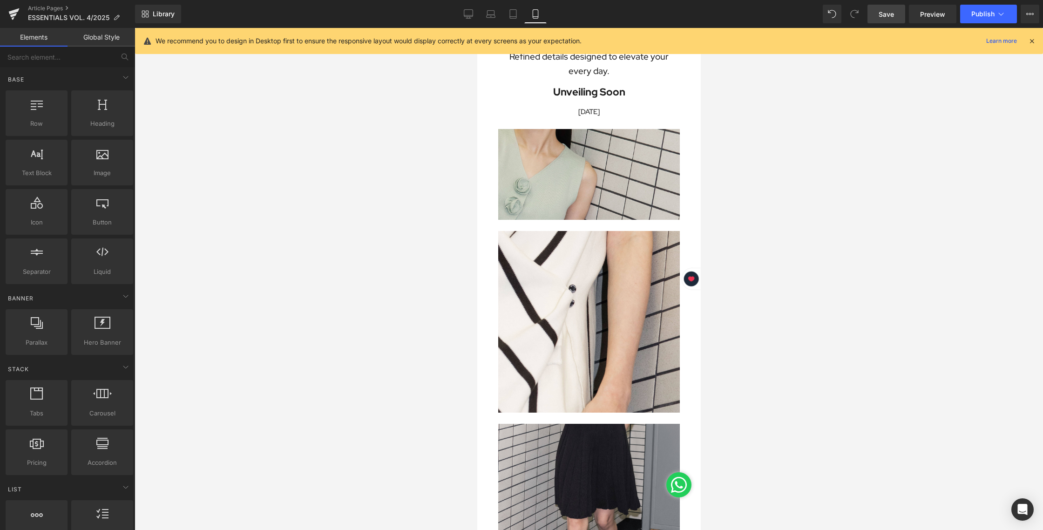
click at [757, 197] on div at bounding box center [589, 279] width 909 height 502
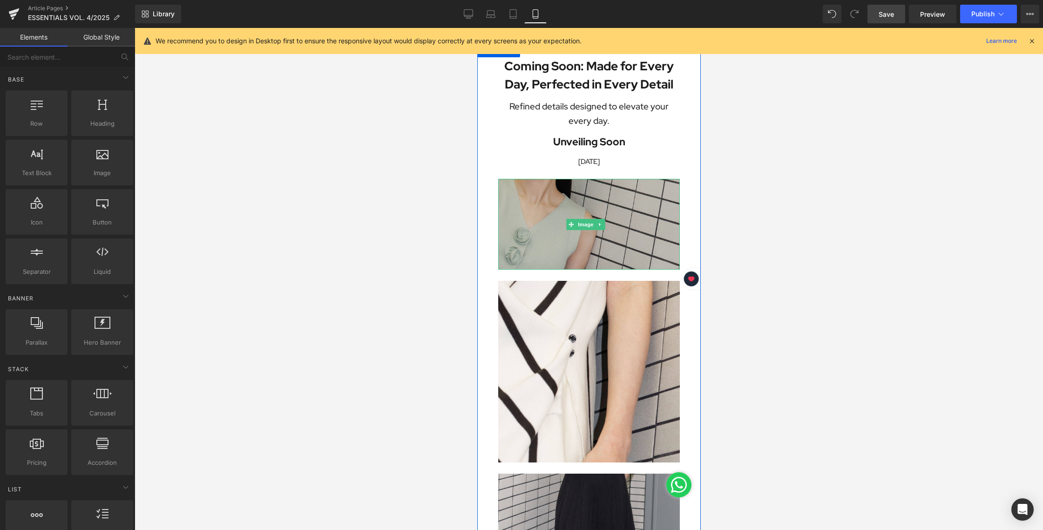
scroll to position [0, 0]
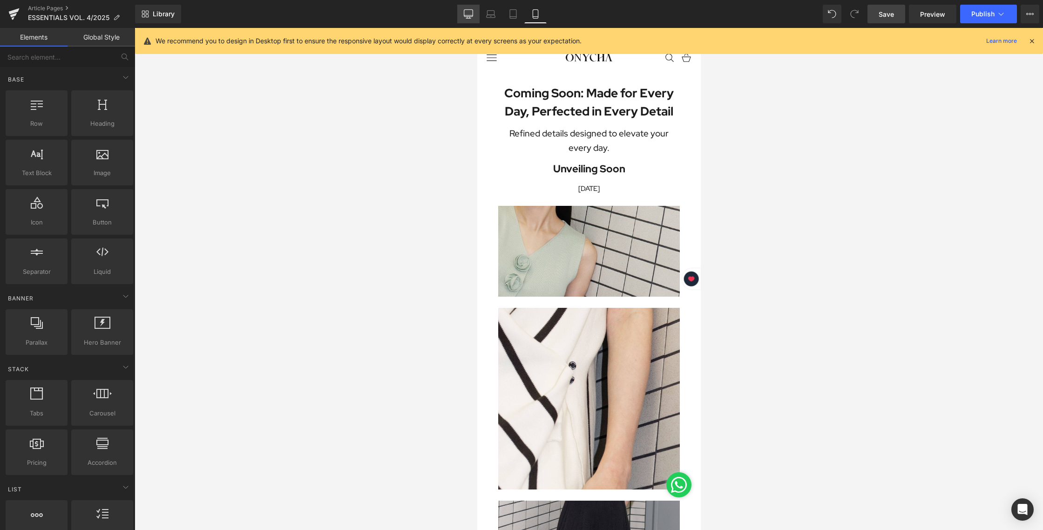
click at [468, 17] on icon at bounding box center [468, 18] width 3 height 2
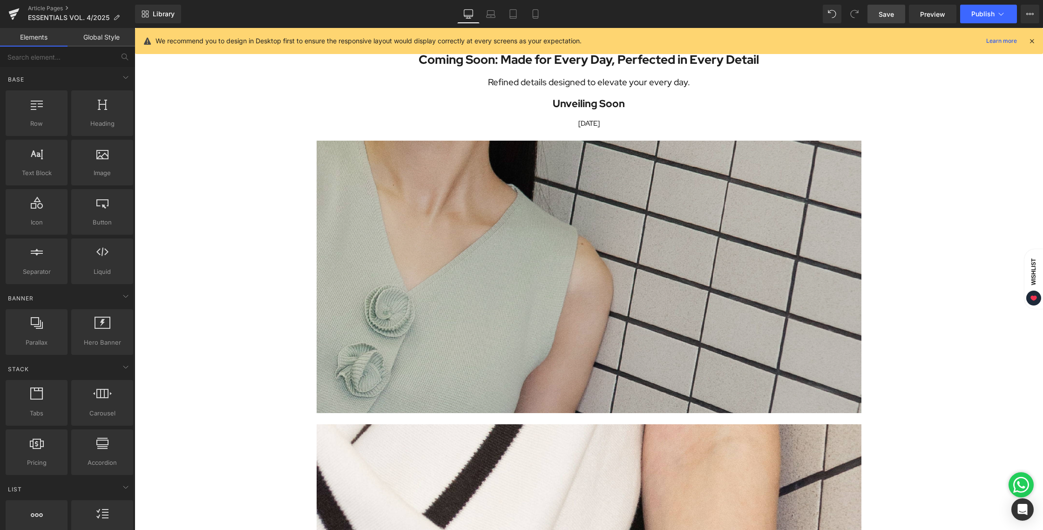
scroll to position [33, 0]
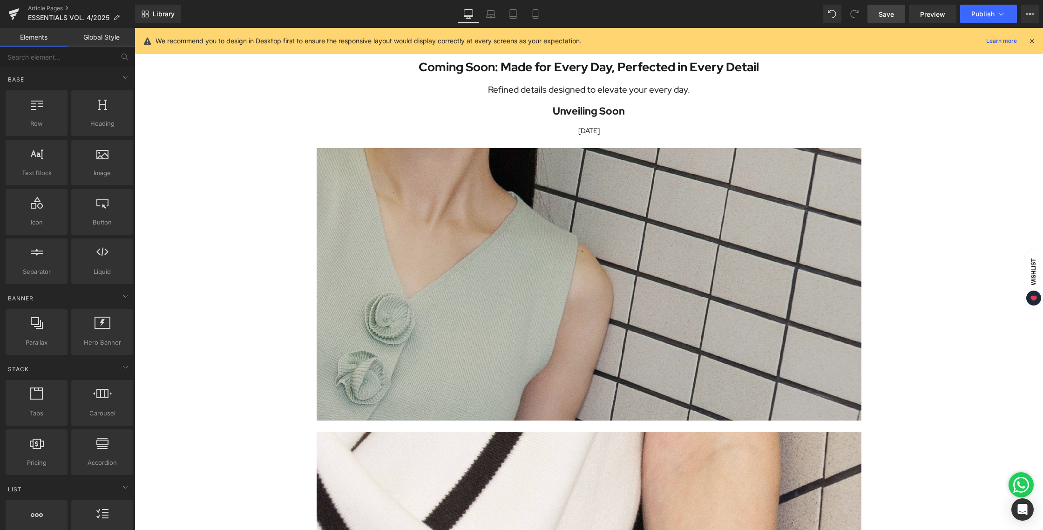
click at [538, 203] on img at bounding box center [589, 284] width 545 height 273
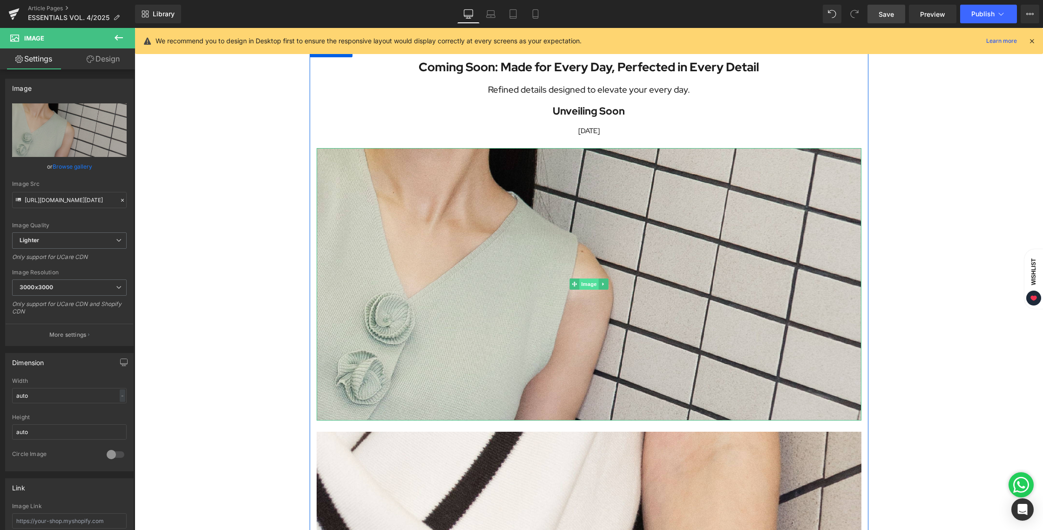
click at [585, 280] on span "Image" at bounding box center [589, 284] width 20 height 11
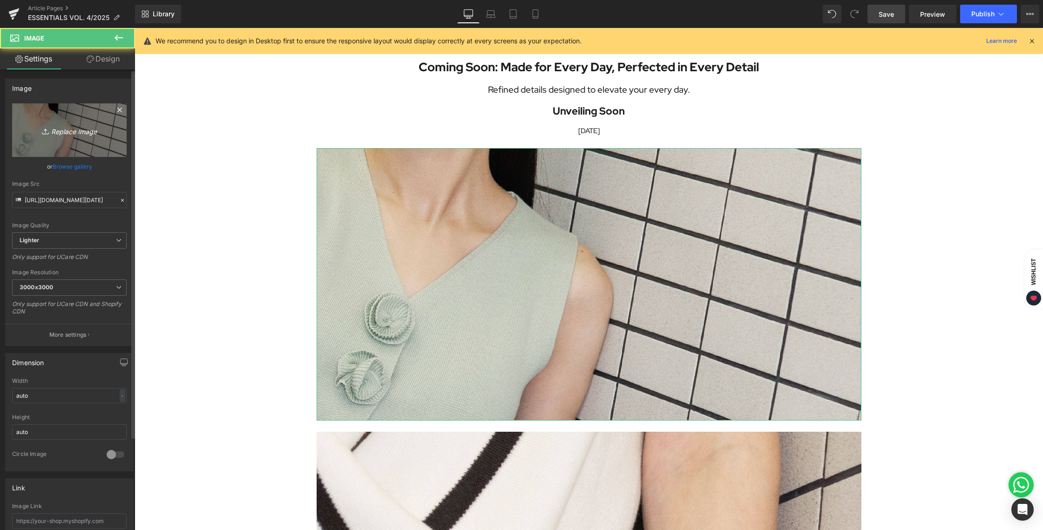
click at [61, 130] on icon "Replace Image" at bounding box center [69, 130] width 75 height 12
type input "C:\fakepath\BLOG 12 AUG 2025-07.jpg"
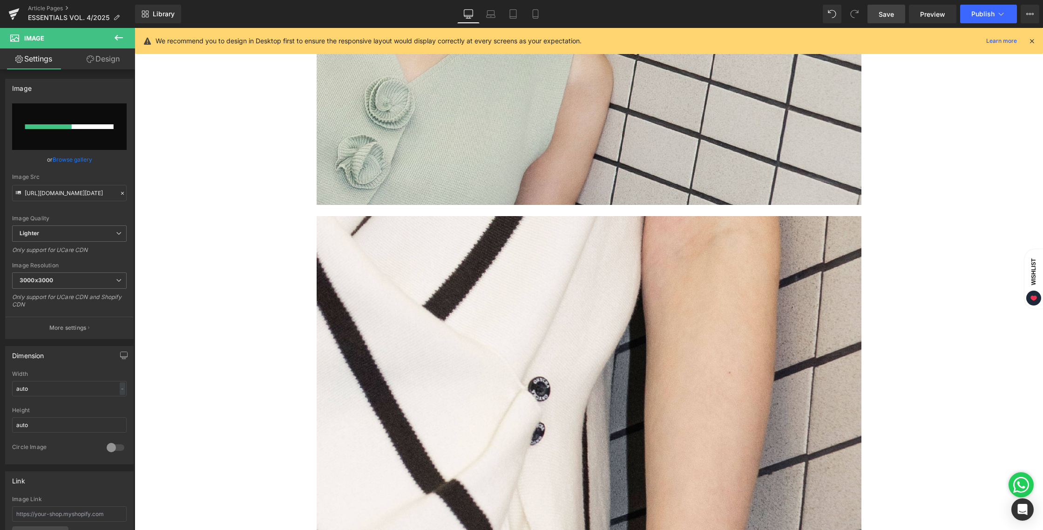
scroll to position [282, 0]
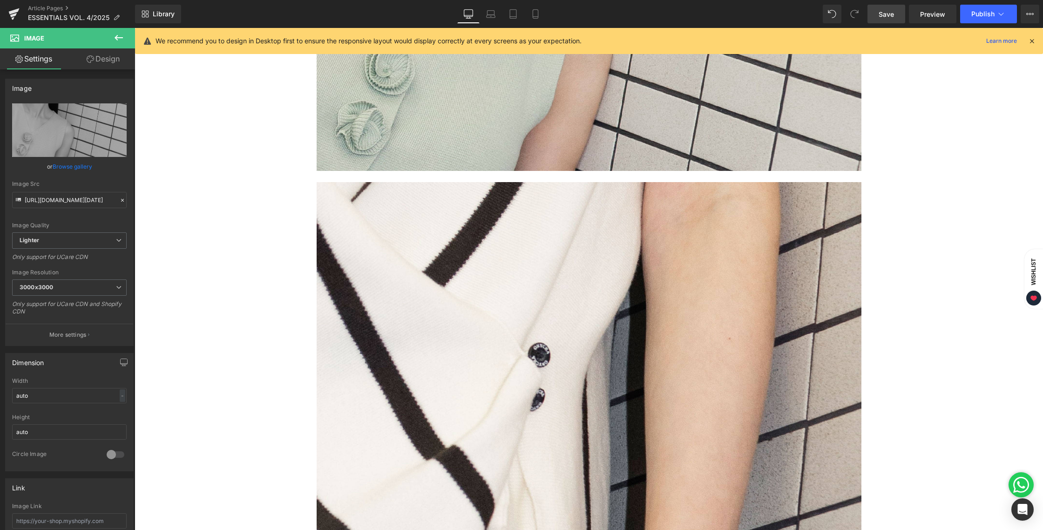
type input "https://ucarecdn.com/36f880ee-fa0a-4e1d-80a9-3a32eee49740/-/format/auto/-/previ…"
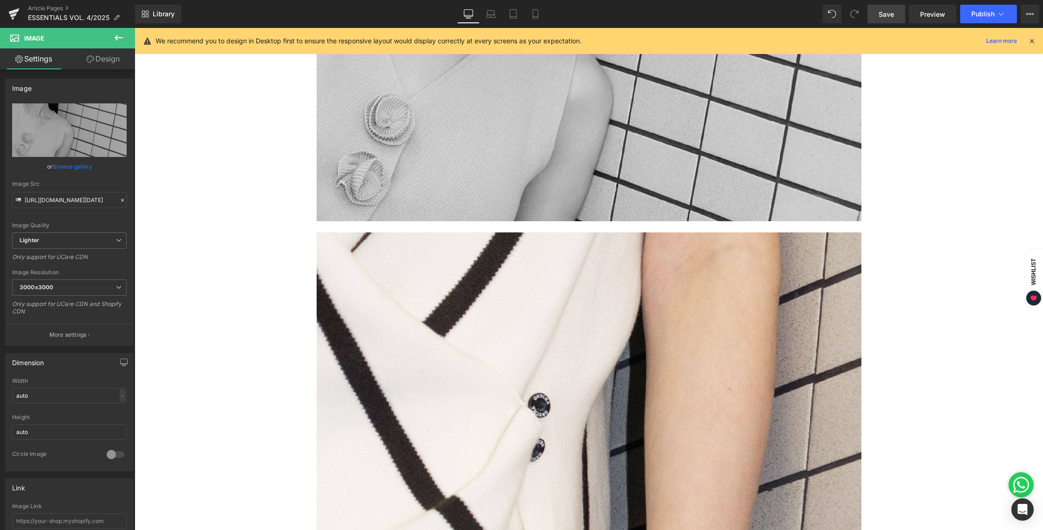
scroll to position [266, 0]
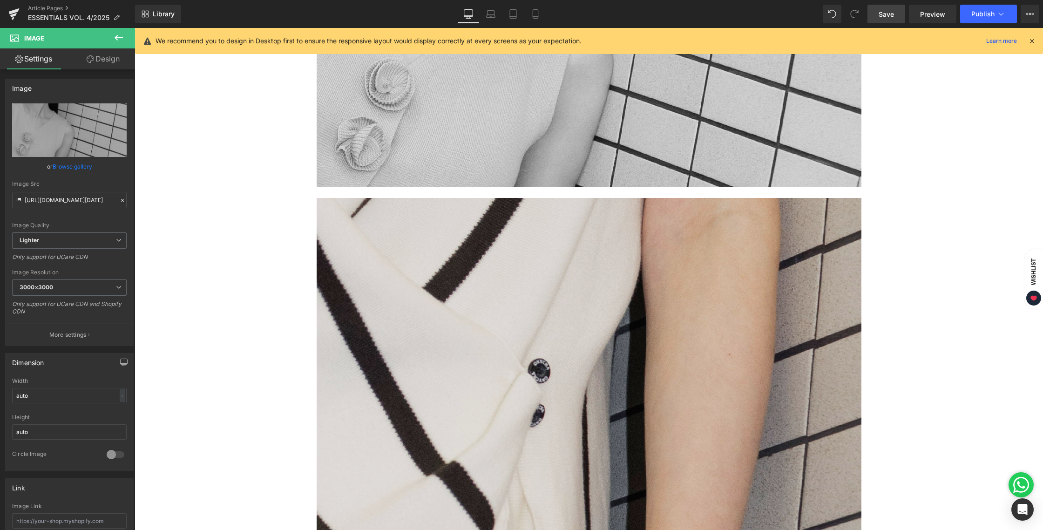
click at [605, 328] on img at bounding box center [589, 470] width 545 height 545
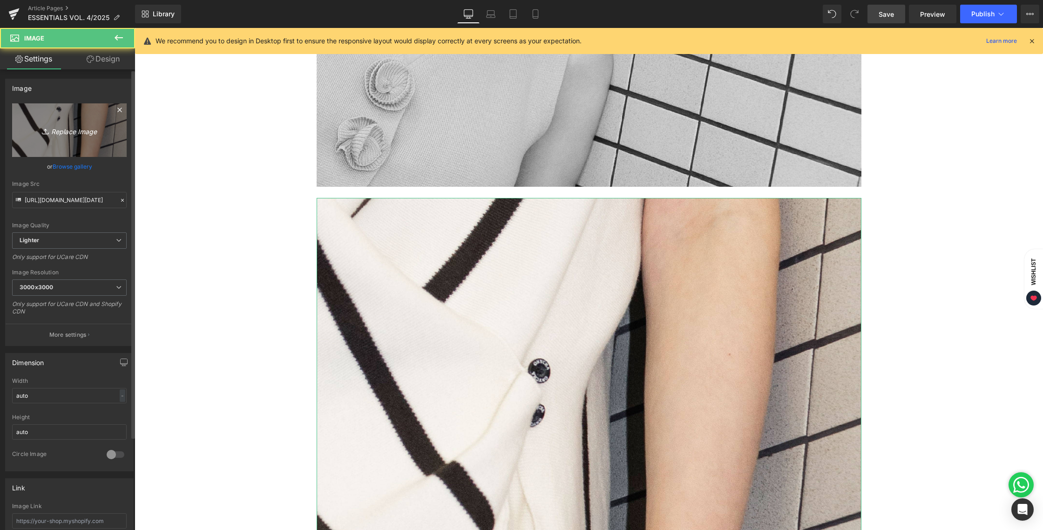
click at [66, 126] on icon "Replace Image" at bounding box center [69, 130] width 75 height 12
type input "C:\fakepath\BLOG 12 AUG 2025-08.jpg"
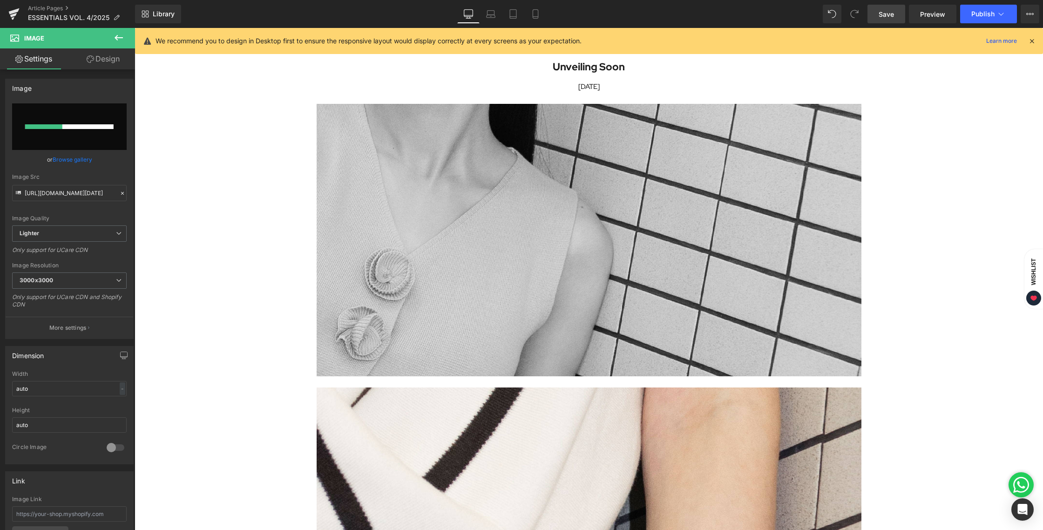
scroll to position [0, 0]
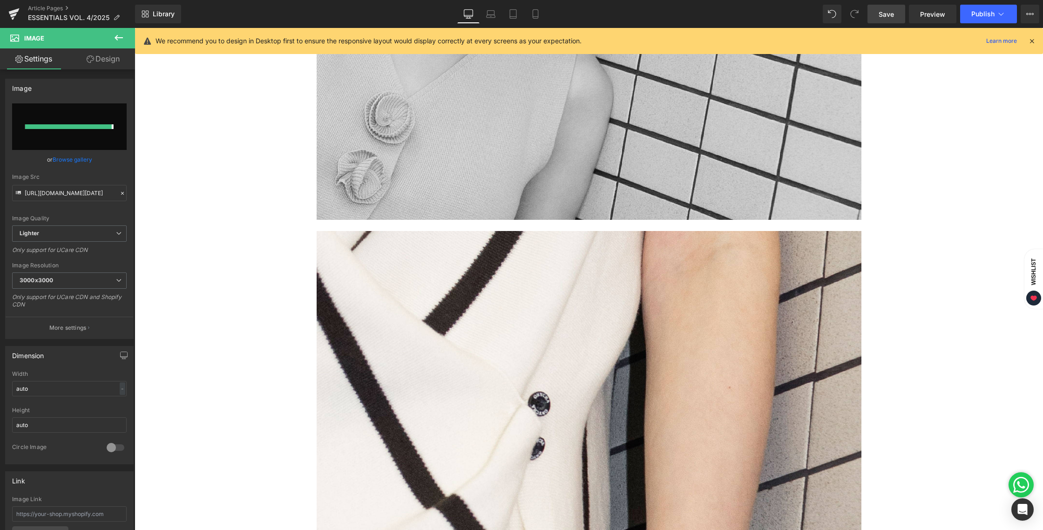
type input "https://ucarecdn.com/7989db26-7896-46f7-b22b-2d5c550c5b9f/-/format/auto/-/previ…"
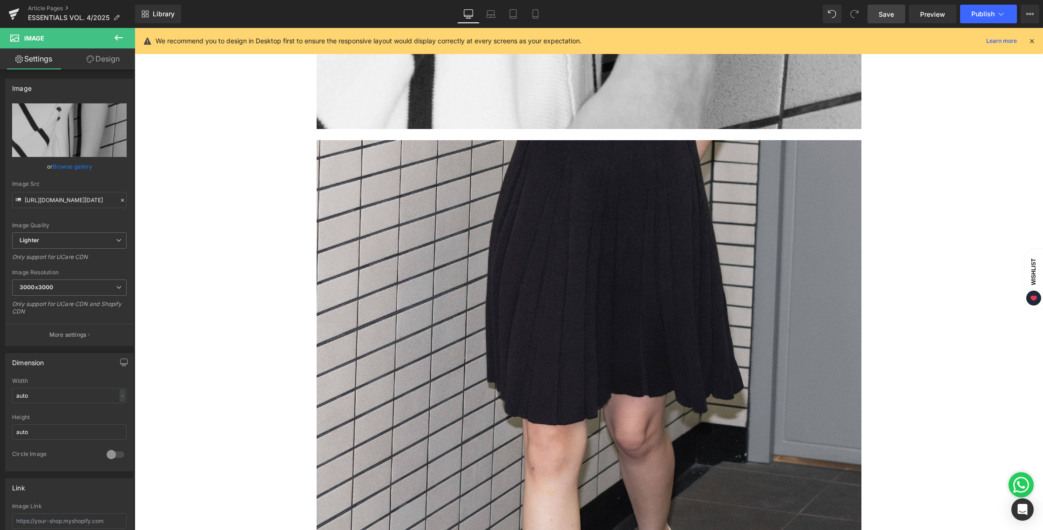
scroll to position [1034, 0]
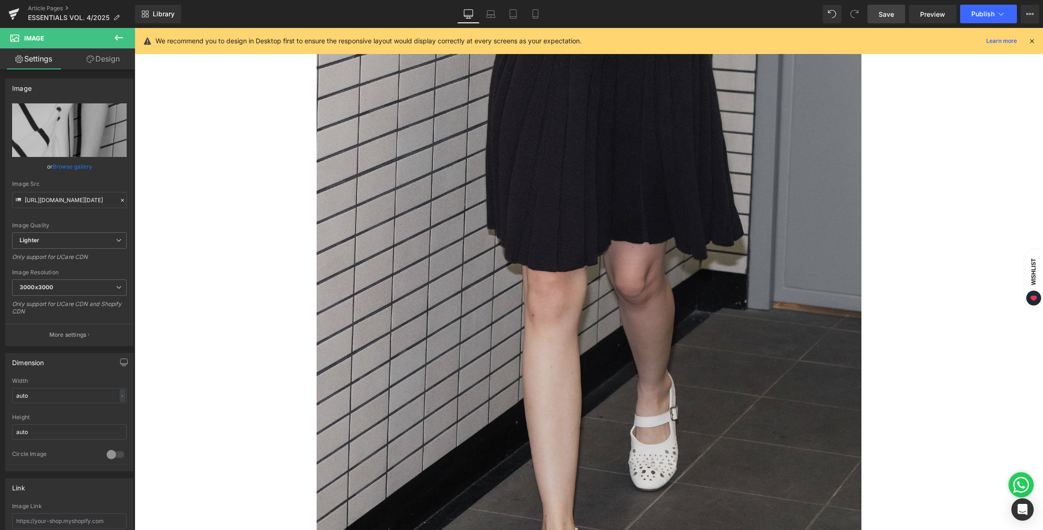
click at [665, 310] on img at bounding box center [589, 259] width 545 height 545
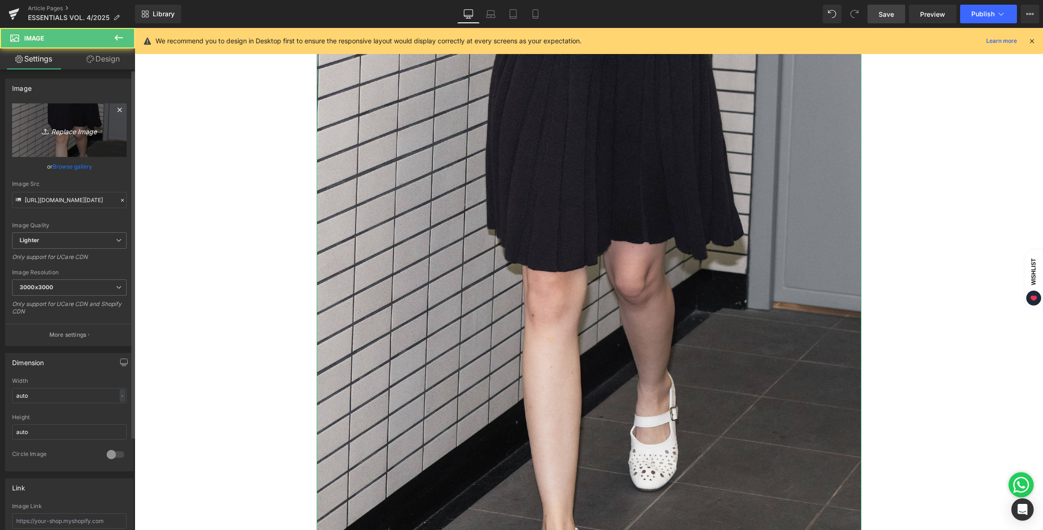
click at [82, 130] on icon "Replace Image" at bounding box center [69, 130] width 75 height 12
type input "C:\fakepath\BLOG 12 AUG 2025-09.jpg"
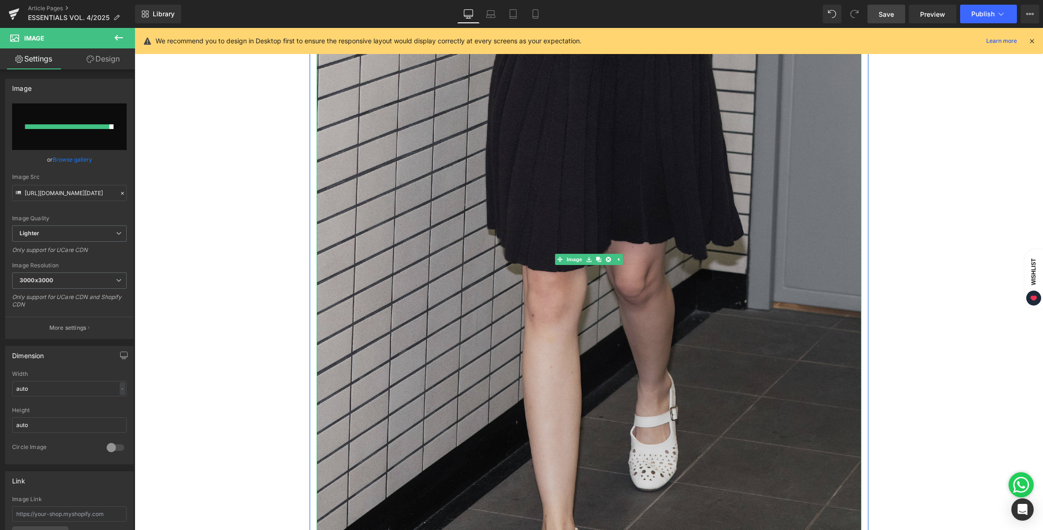
type input "https://ucarecdn.com/2c980707-8a63-4f01-9252-788bbae10620/-/format/auto/-/previ…"
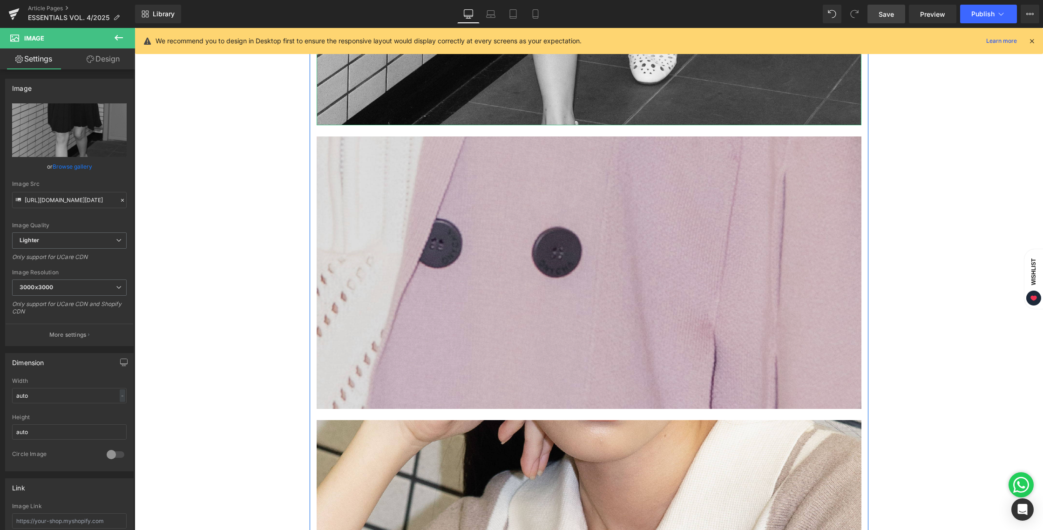
scroll to position [1518, 0]
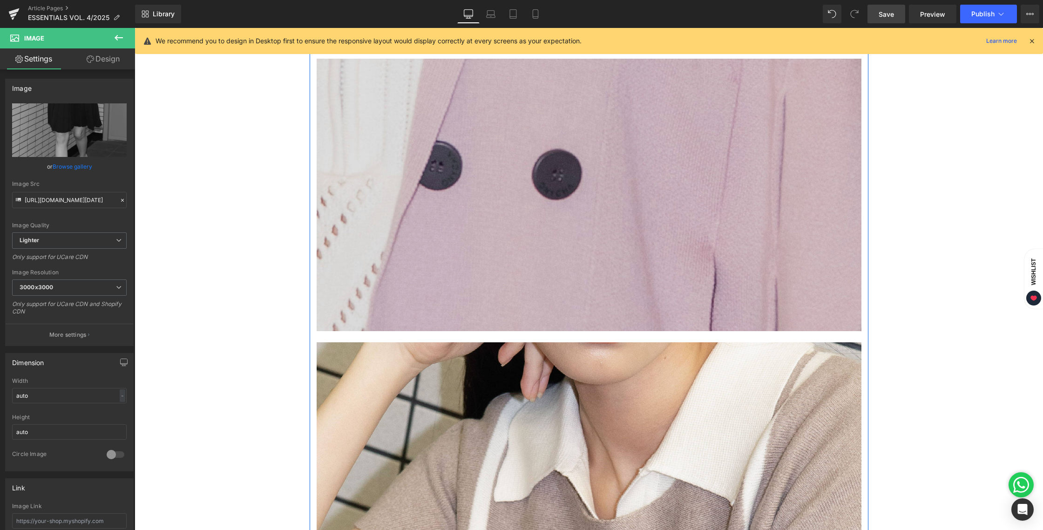
click at [607, 254] on img at bounding box center [589, 195] width 545 height 273
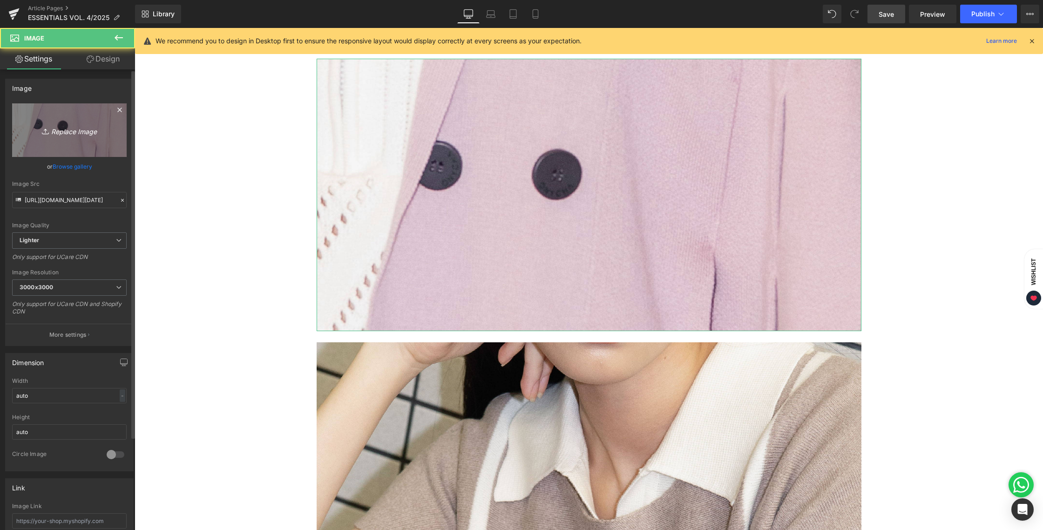
click at [79, 136] on icon "Replace Image" at bounding box center [69, 130] width 75 height 12
type input "C:\fakepath\BLOG 12 AUG 2025-10.jpg"
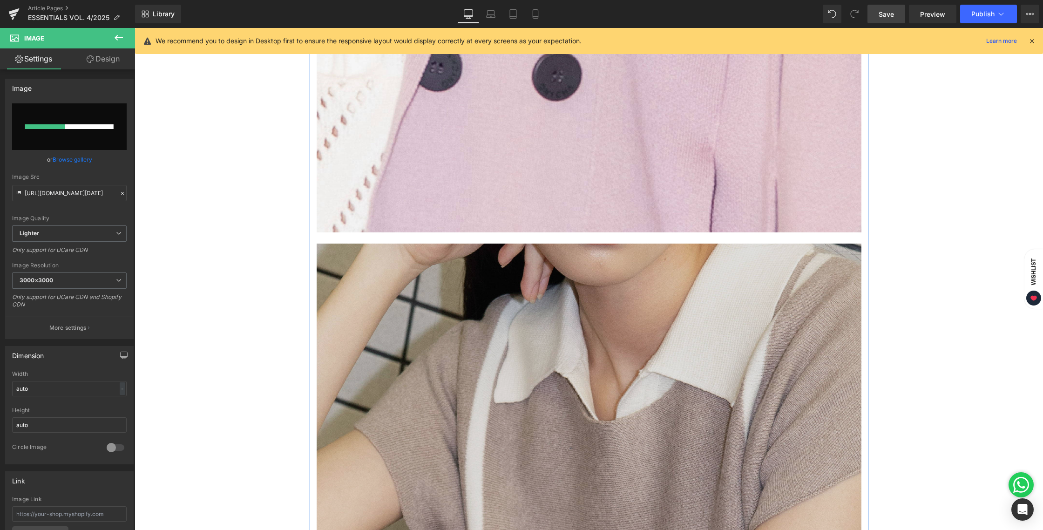
scroll to position [1704, 0]
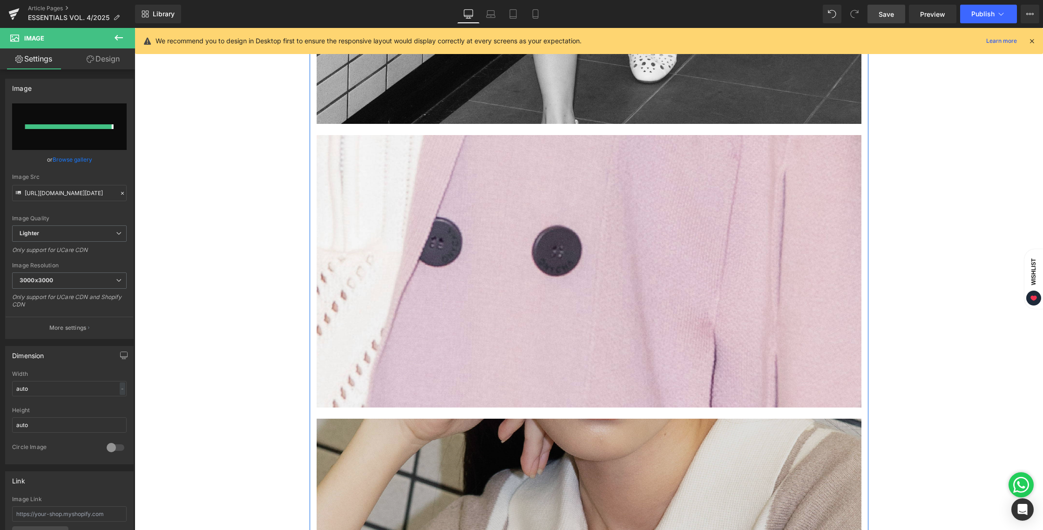
type input "https://ucarecdn.com/7752b883-7a55-488e-a1e8-aa095d2f9b2a/-/format/auto/-/previ…"
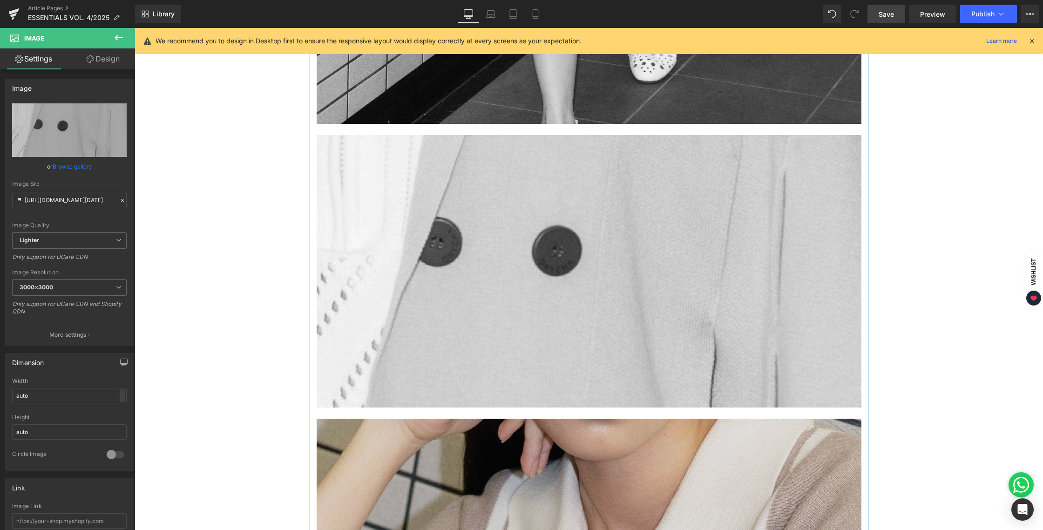
scroll to position [1744, 0]
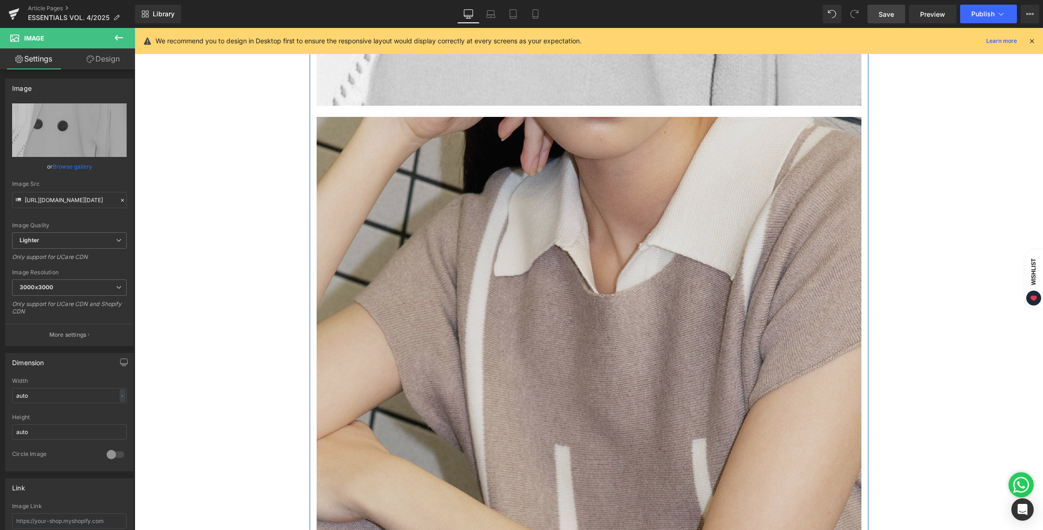
click at [536, 300] on img at bounding box center [589, 389] width 545 height 545
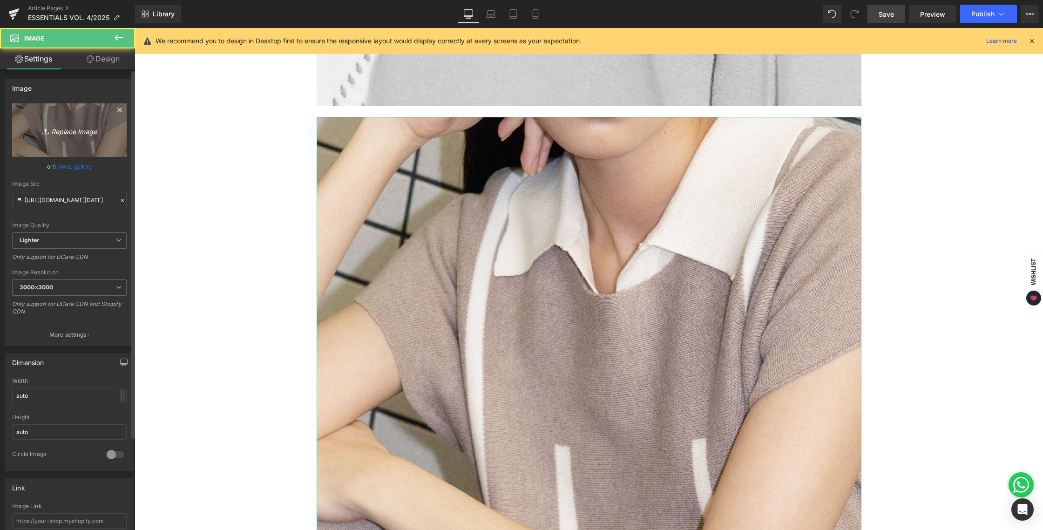
click at [33, 126] on icon "Replace Image" at bounding box center [69, 130] width 75 height 12
type input "C:\fakepath\BLOG 12 AUG 2025-11.jpg"
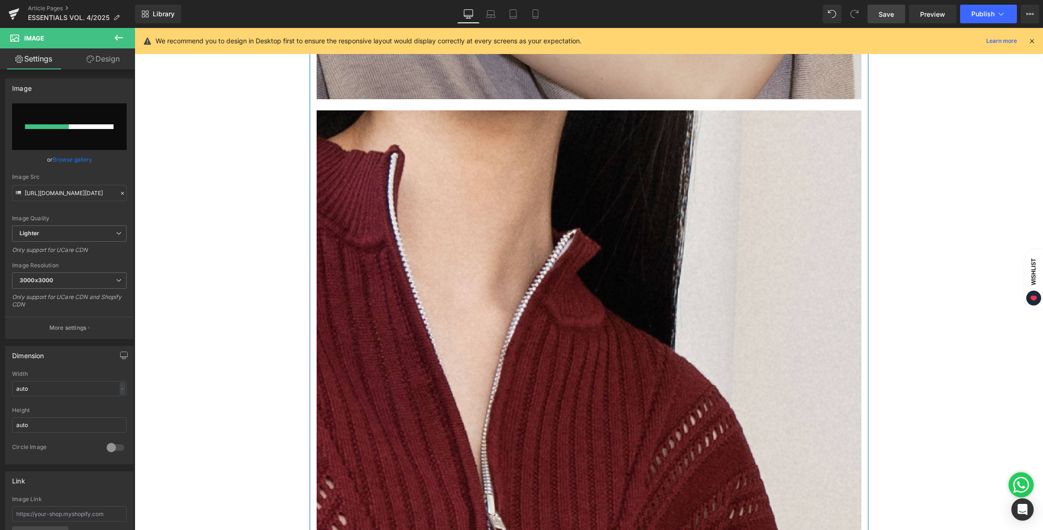
scroll to position [2463, 0]
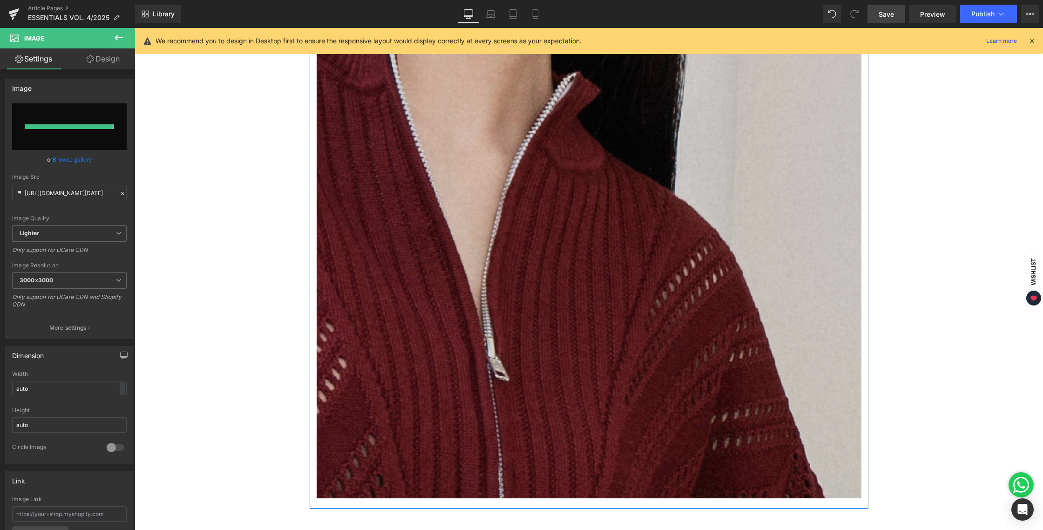
type input "https://ucarecdn.com/b5462359-785e-4d35-b2b1-c5561da01887/-/format/auto/-/previ…"
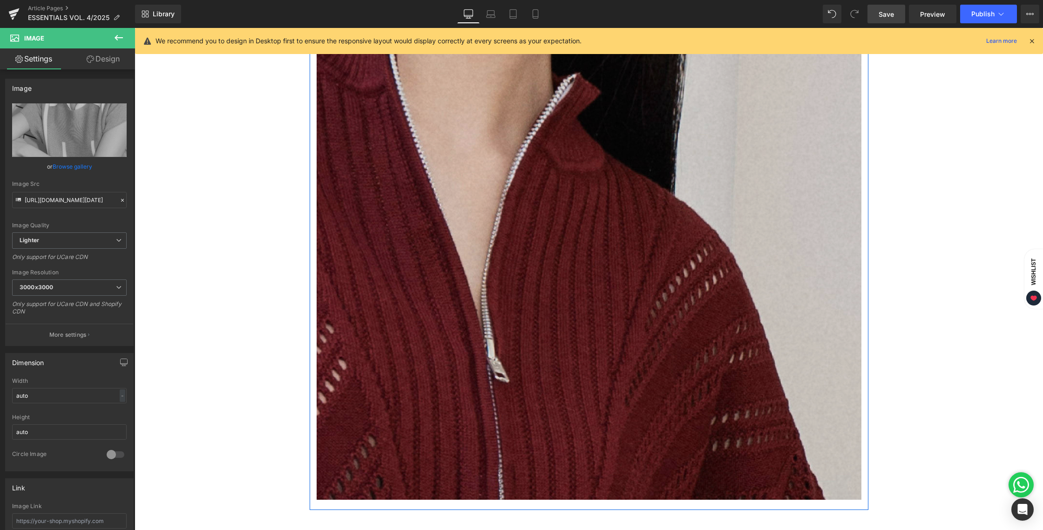
scroll to position [2461, 0]
click at [607, 223] on img at bounding box center [589, 227] width 545 height 545
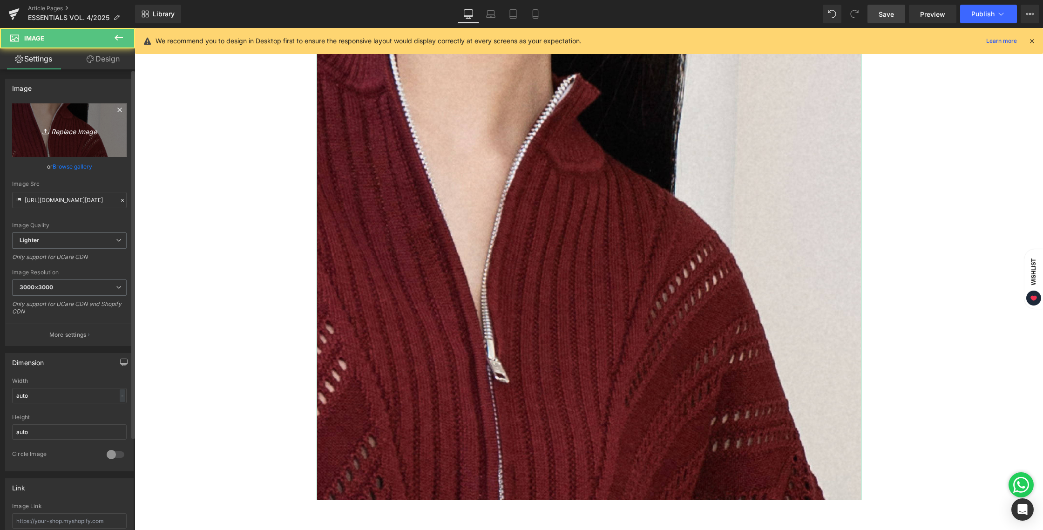
click at [84, 133] on icon "Replace Image" at bounding box center [69, 130] width 75 height 12
type input "C:\fakepath\BLOG 12 AUG 2025-12.jpg"
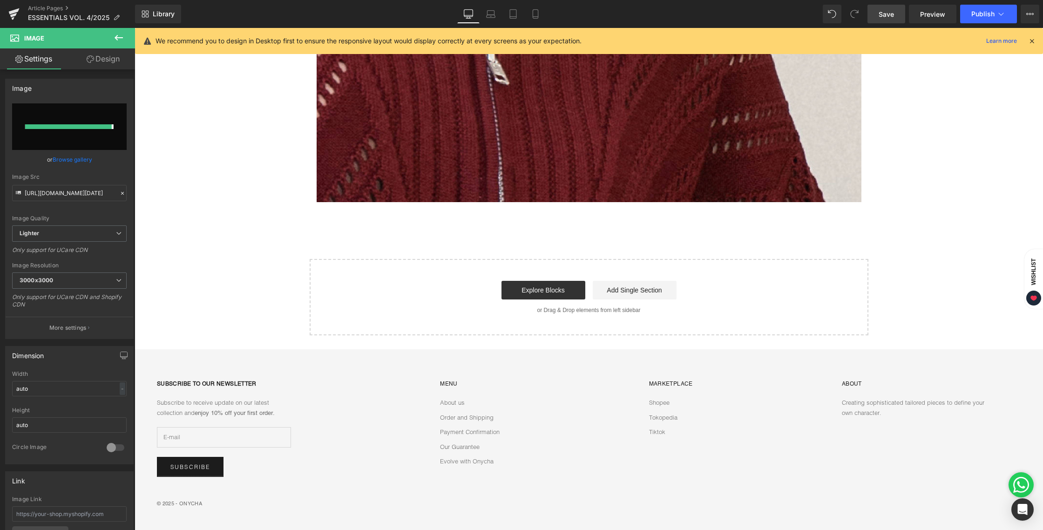
type input "https://ucarecdn.com/20b8992f-e1f7-4ea1-a6f8-25ae58bb079a/-/format/auto/-/previ…"
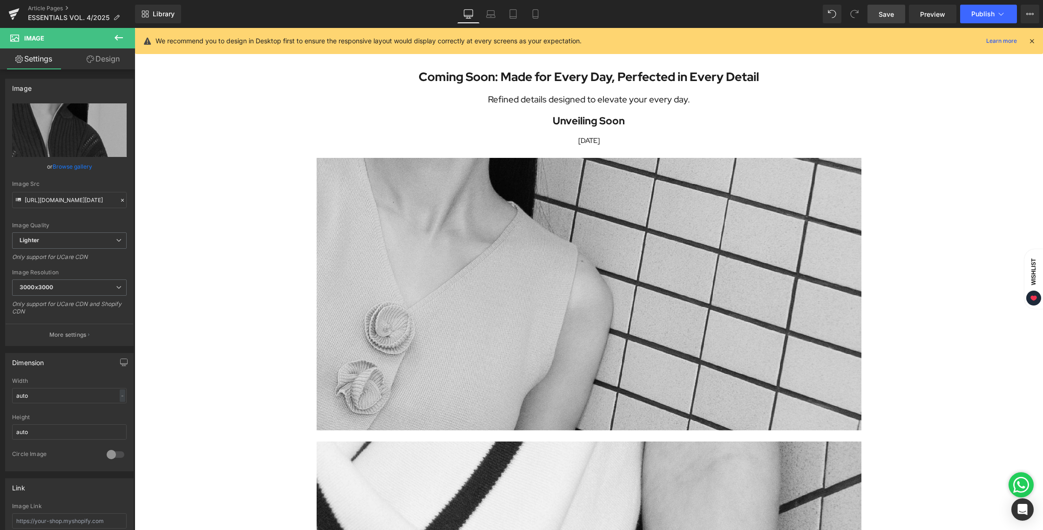
scroll to position [0, 0]
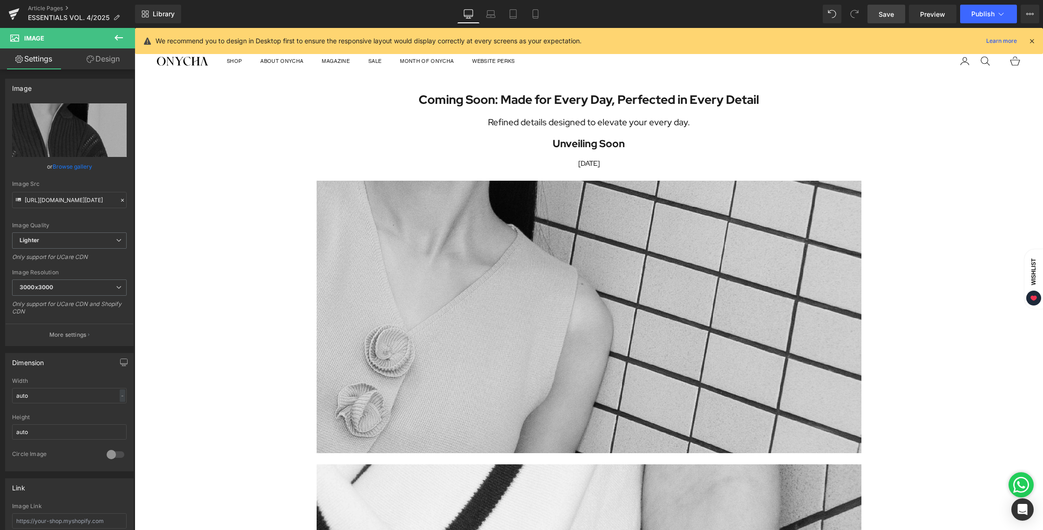
click at [884, 17] on span "Save" at bounding box center [886, 14] width 15 height 10
click at [1007, 14] on button "Publish" at bounding box center [989, 14] width 57 height 19
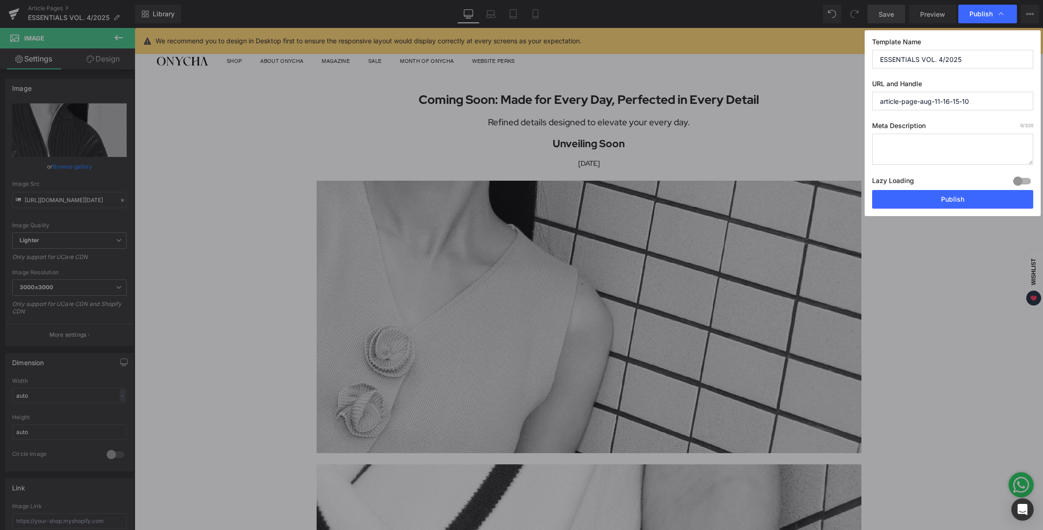
drag, startPoint x: 974, startPoint y: 61, endPoint x: 868, endPoint y: 56, distance: 105.8
click at [868, 56] on div "Template Name ESSENTIALS VOL. 4/2025 URL and Handle article-page-aug-11-16-15-1…" at bounding box center [953, 123] width 176 height 186
drag, startPoint x: 984, startPoint y: 103, endPoint x: 855, endPoint y: 99, distance: 129.1
click at [855, 99] on div "Publish Template Name ESSENTIALS VOL. 4/2025 URL and Handle article-page-aug-11…" at bounding box center [521, 265] width 1043 height 530
paste input "ESSENTIALS VOL. 4/2025"
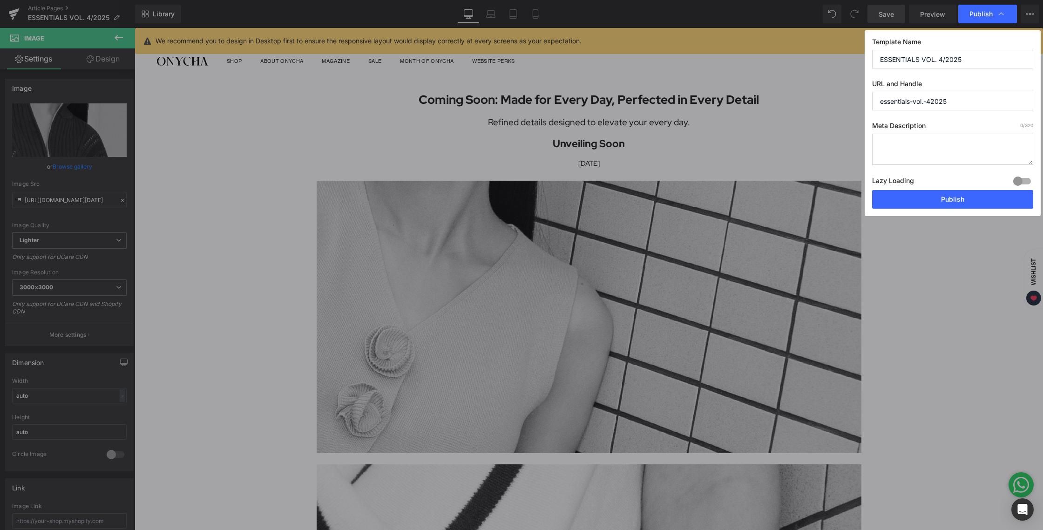
click at [929, 102] on input "essentials-vol.-42025" at bounding box center [952, 101] width 161 height 19
click at [932, 103] on input "essentials-vol.-42025" at bounding box center [952, 101] width 161 height 19
paste input "4"
type input "essentials-vol4-2025"
click at [882, 102] on input "essentials-vol4-2025" at bounding box center [952, 101] width 161 height 19
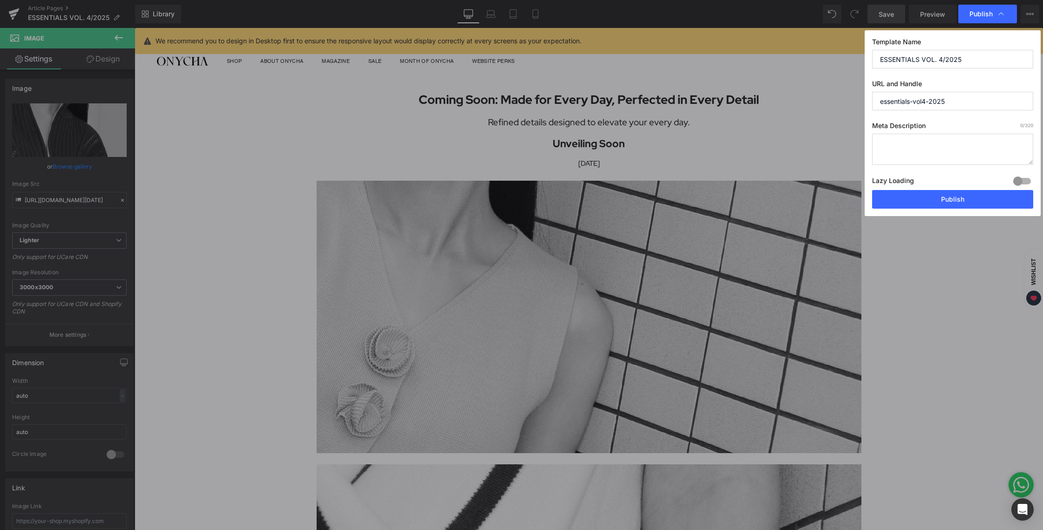
click at [953, 103] on input "essentials-vol4-2025" at bounding box center [952, 101] width 161 height 19
click at [895, 96] on input "essentials-vol4-2025" at bounding box center [952, 101] width 161 height 19
click at [913, 203] on button "Publish" at bounding box center [952, 199] width 161 height 19
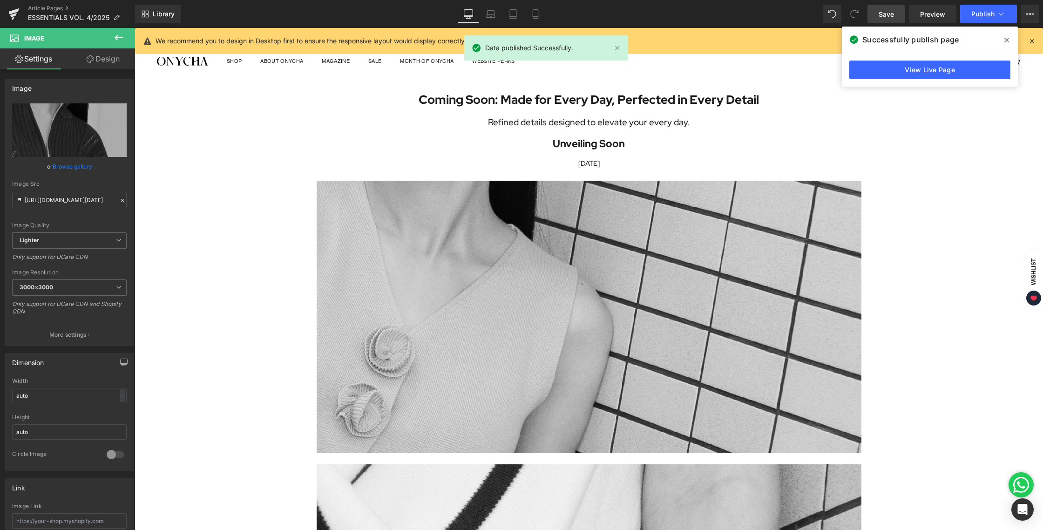
click at [1005, 38] on icon at bounding box center [1007, 39] width 5 height 7
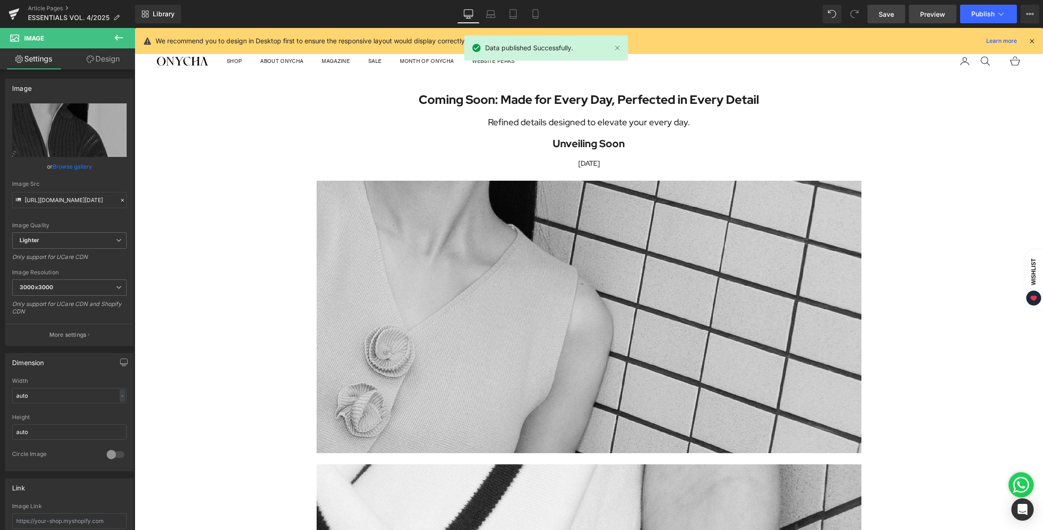
click at [935, 15] on span "Preview" at bounding box center [932, 14] width 25 height 10
